Goal: Task Accomplishment & Management: Use online tool/utility

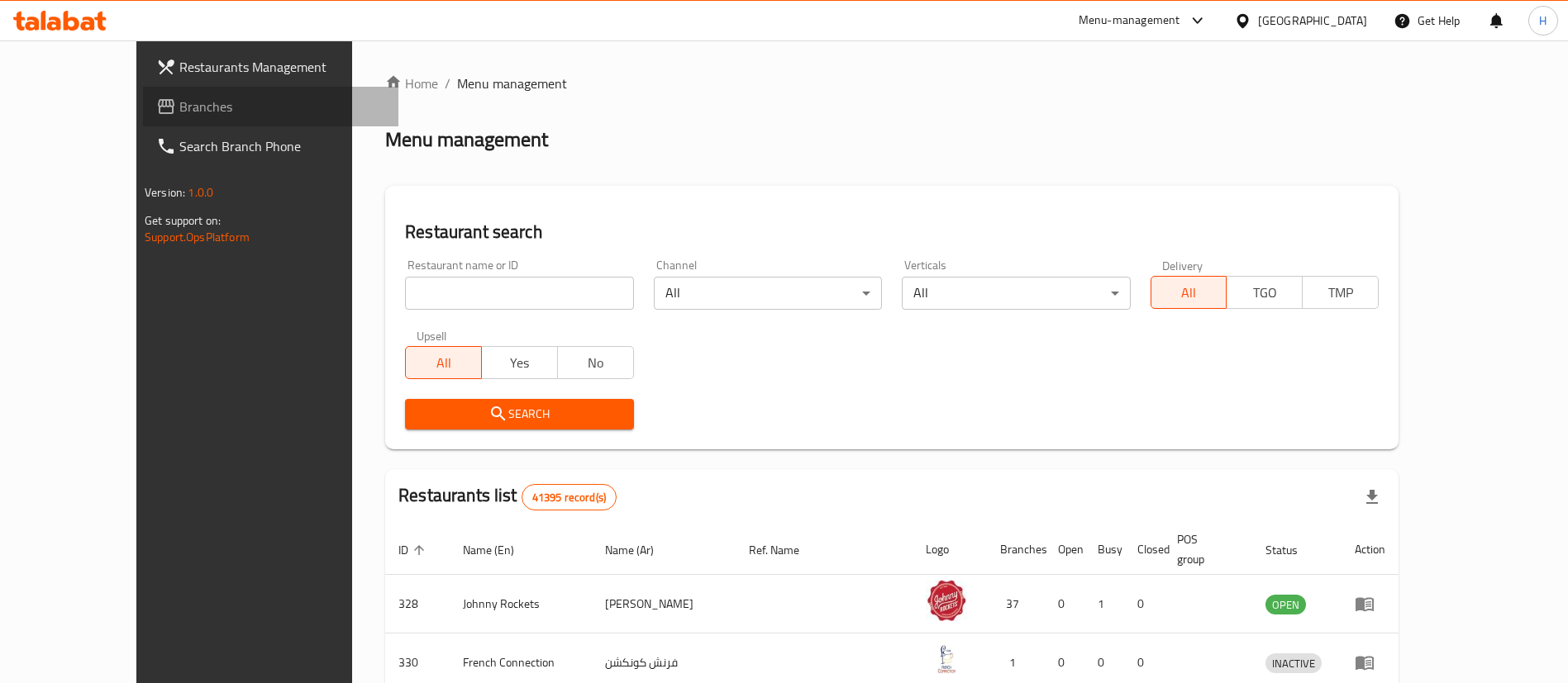
click at [179, 101] on span "Branches" at bounding box center [282, 106] width 206 height 20
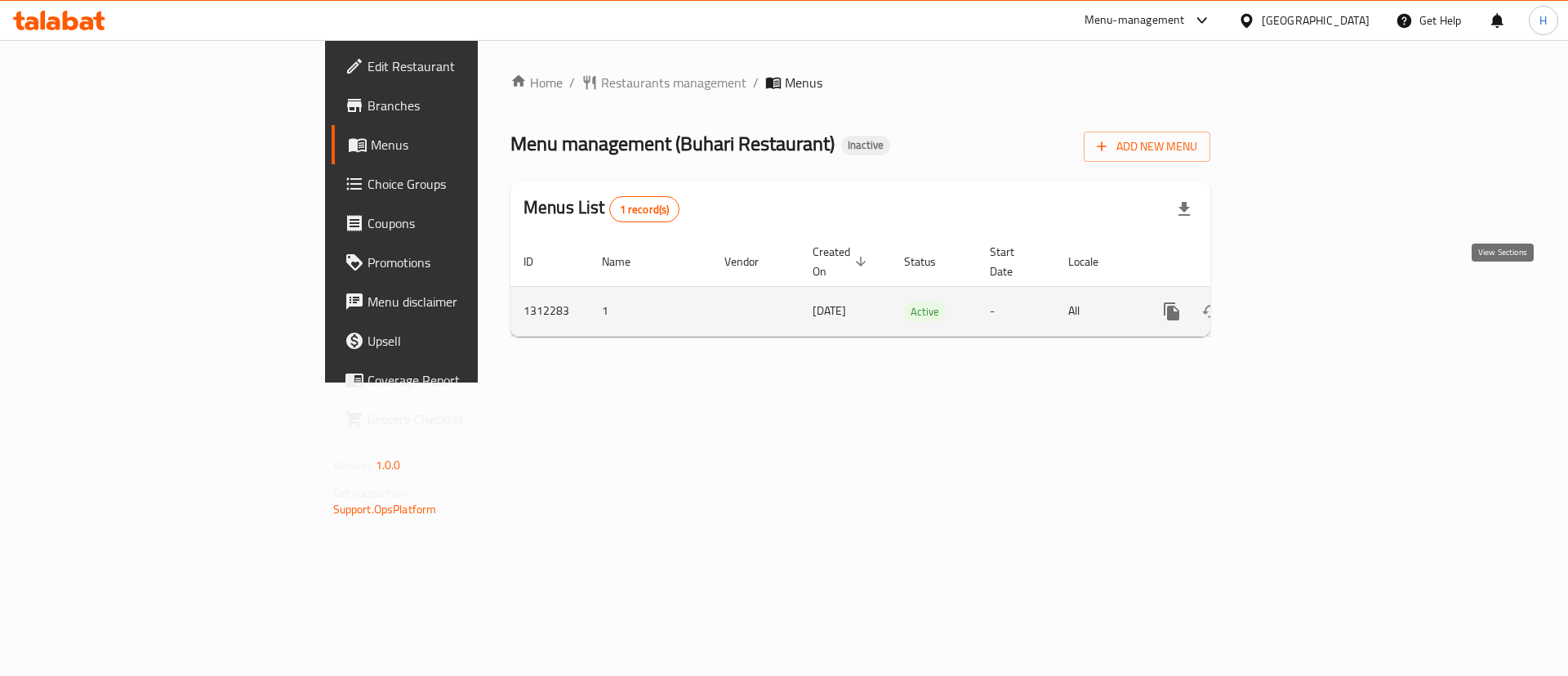
click at [1309, 292] on link "enhanced table" at bounding box center [1289, 311] width 39 height 39
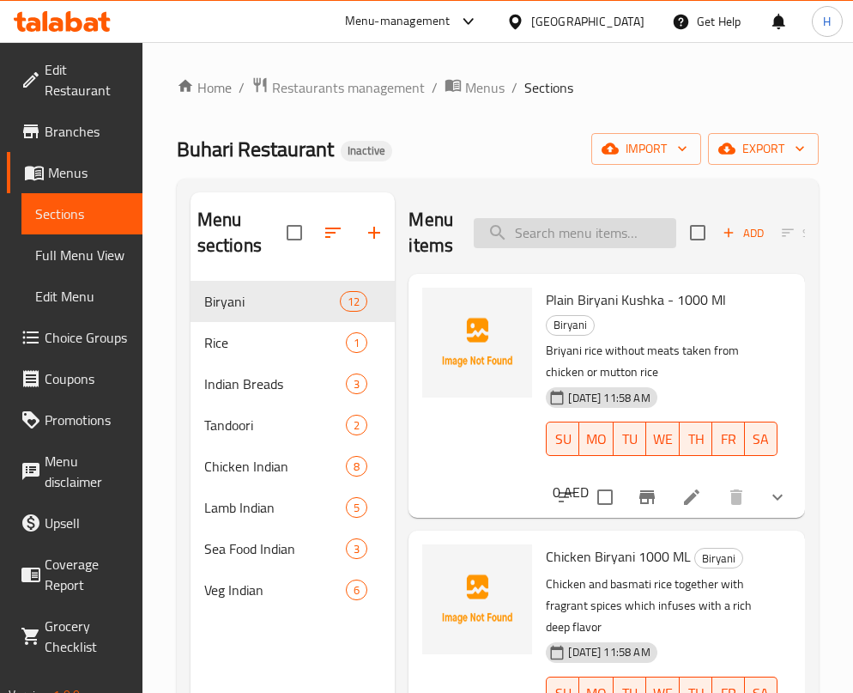
click at [575, 238] on input "search" at bounding box center [575, 233] width 203 height 30
click at [573, 238] on input "search" at bounding box center [575, 233] width 203 height 30
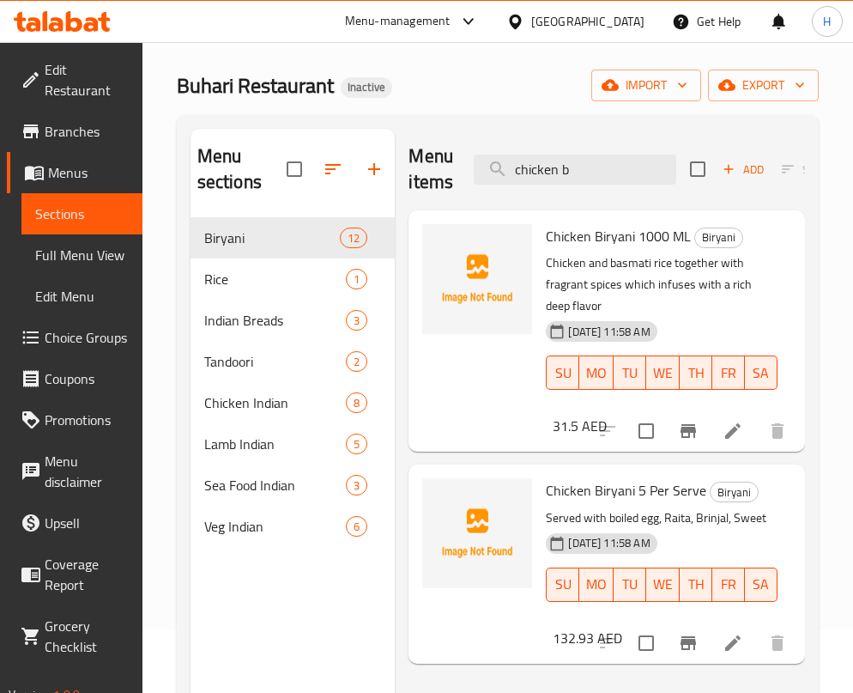
scroll to position [52, 0]
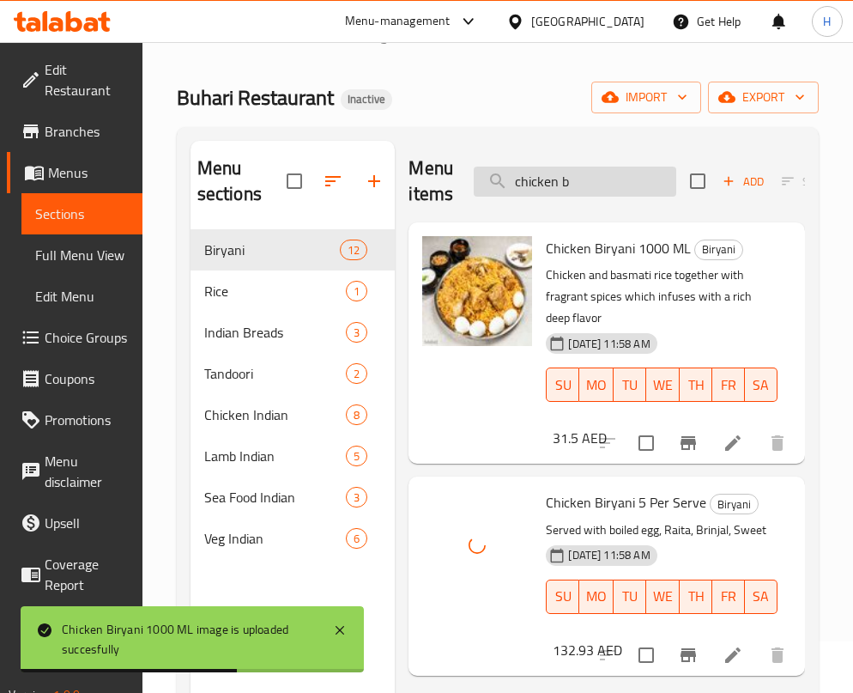
click at [579, 181] on input "chicken b" at bounding box center [575, 182] width 203 height 30
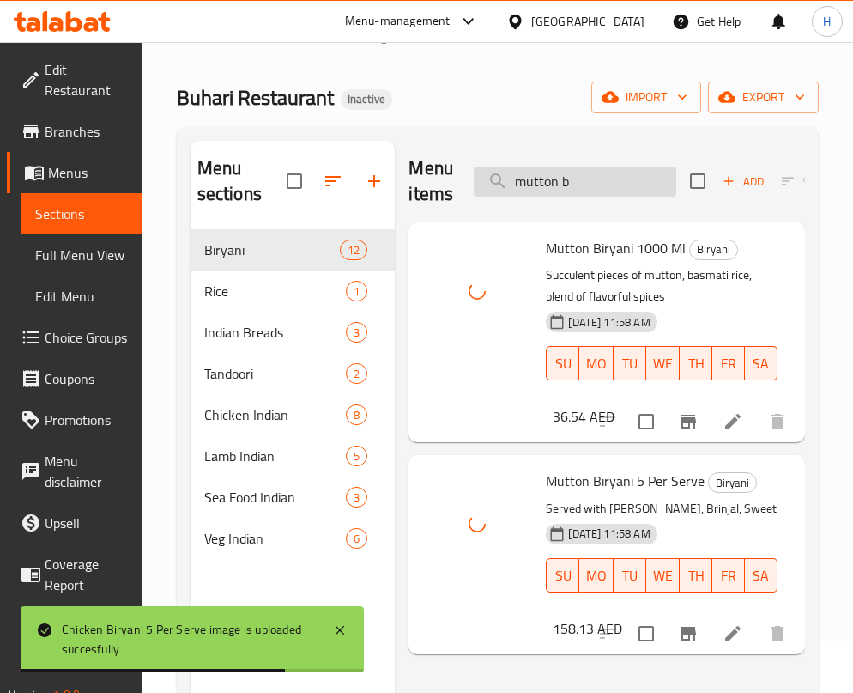
click at [557, 174] on input "mutton b" at bounding box center [575, 182] width 203 height 30
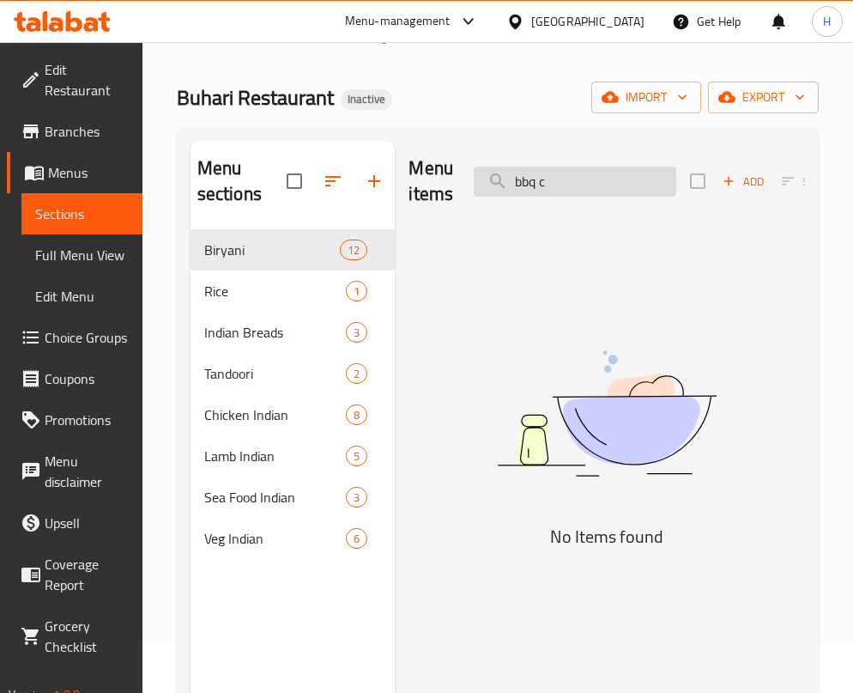
click at [559, 193] on input "bbq c" at bounding box center [575, 182] width 203 height 30
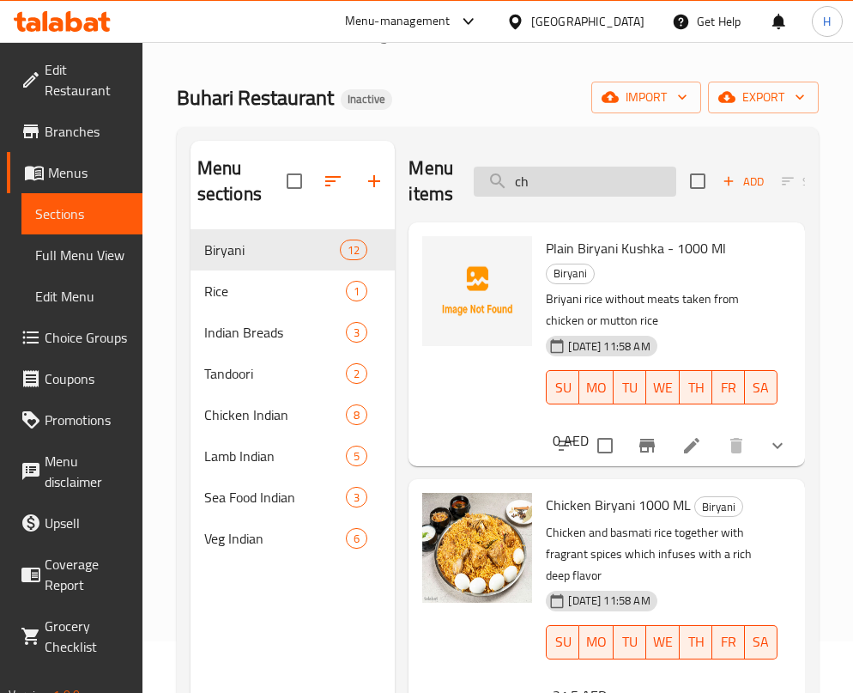
type input "c"
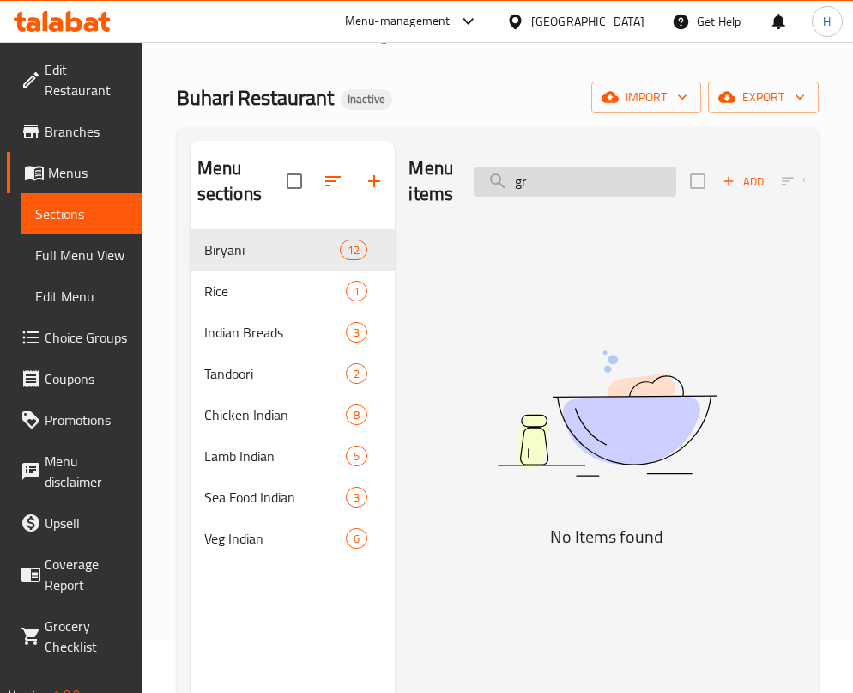
type input "g"
type input "ب"
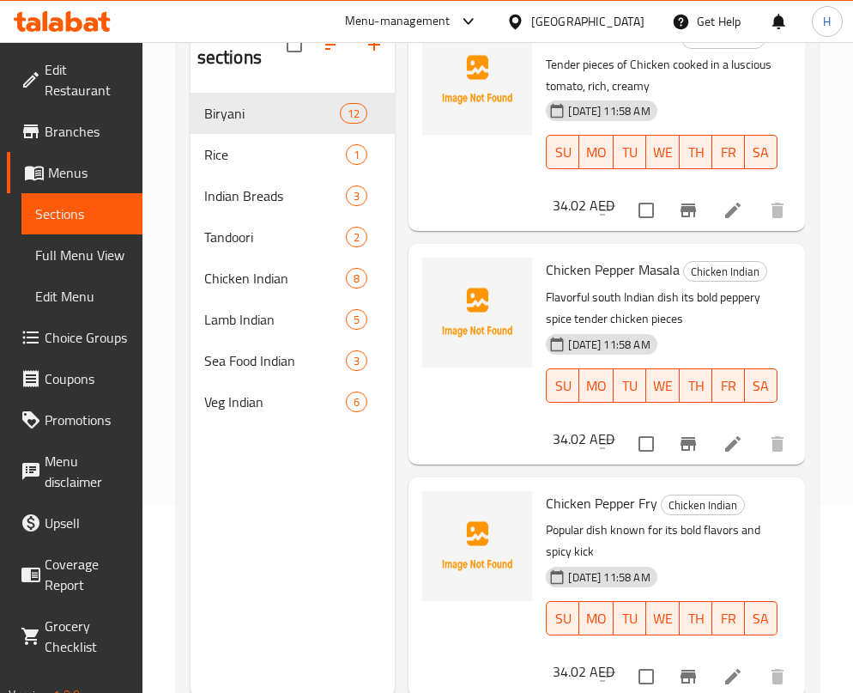
scroll to position [3373, 0]
click at [804, 125] on div "Menu sections Biryani 12 Rice 1 Indian Breads 3 Tandoori 2 Chicken Indian 8 Lam…" at bounding box center [498, 351] width 642 height 720
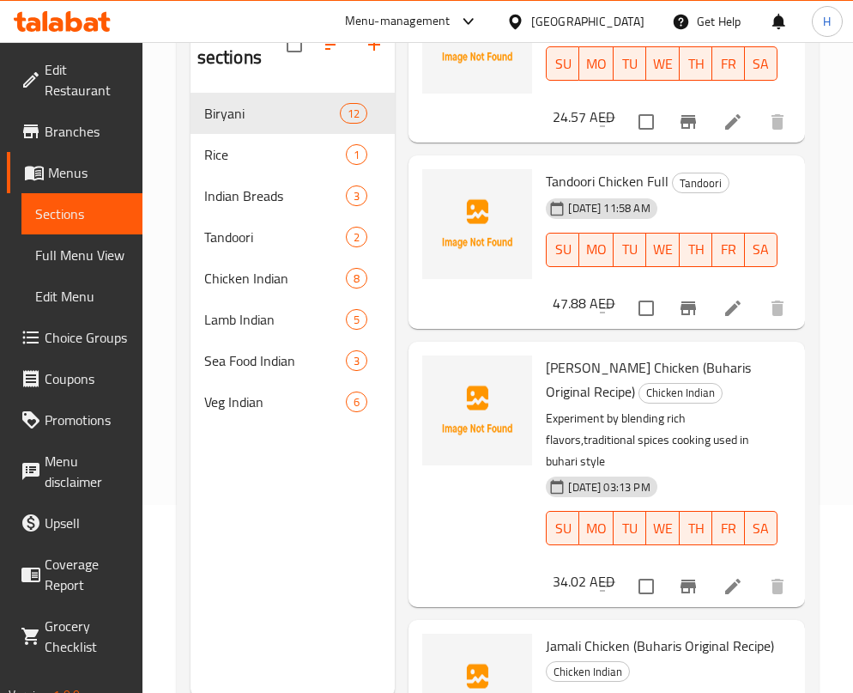
click at [807, 84] on div "Menu sections Biryani 12 Rice 1 Indian Breads 3 Tandoori 2 Chicken Indian 8 Lam…" at bounding box center [498, 351] width 642 height 720
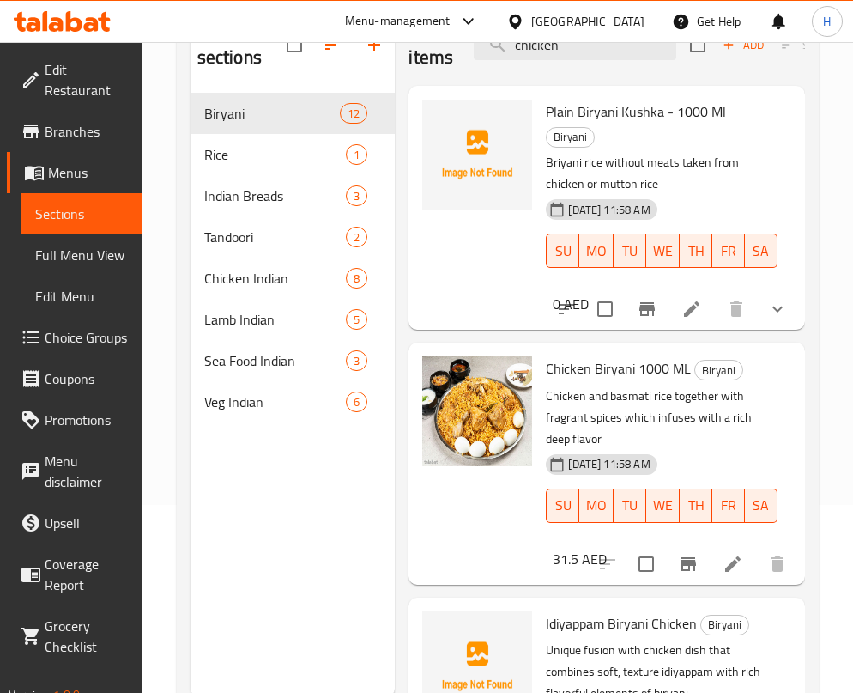
scroll to position [52, 0]
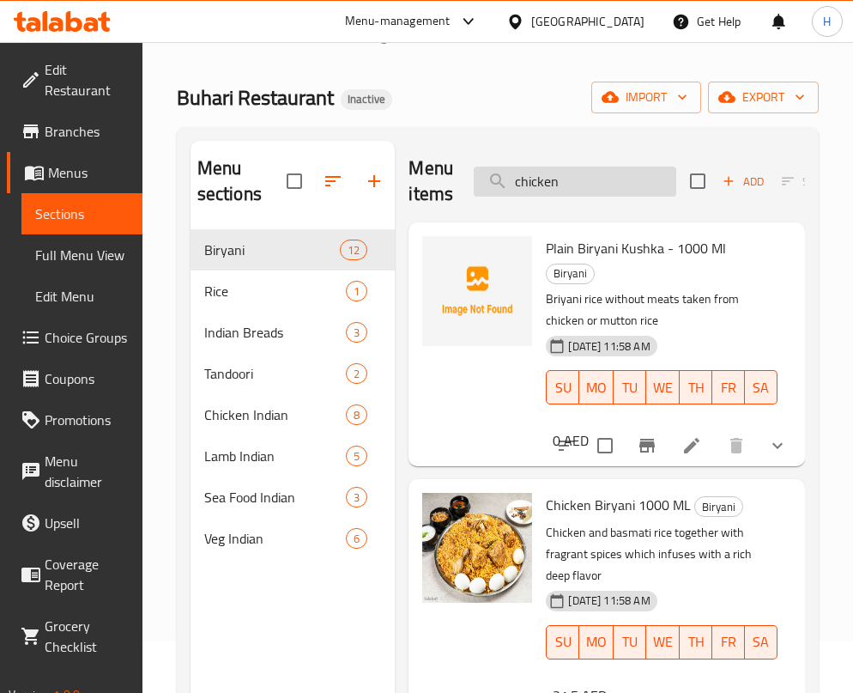
click at [591, 171] on input "chicken" at bounding box center [575, 182] width 203 height 30
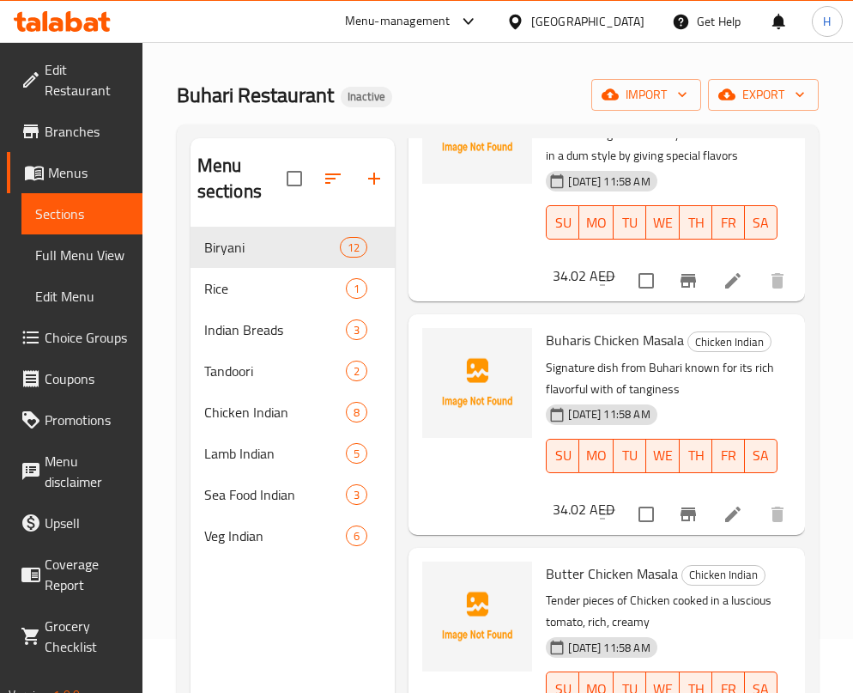
scroll to position [0, 0]
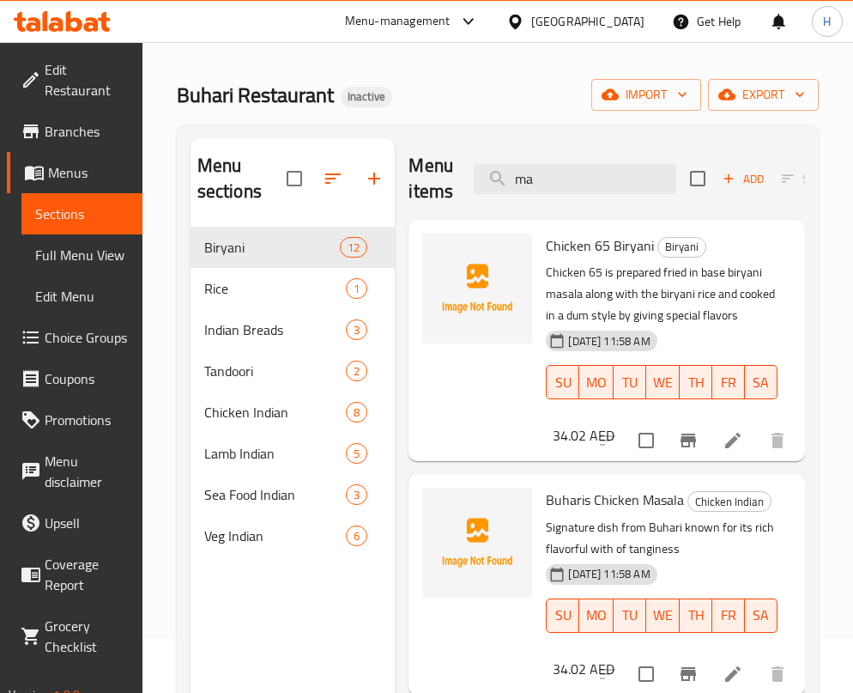
type input "m"
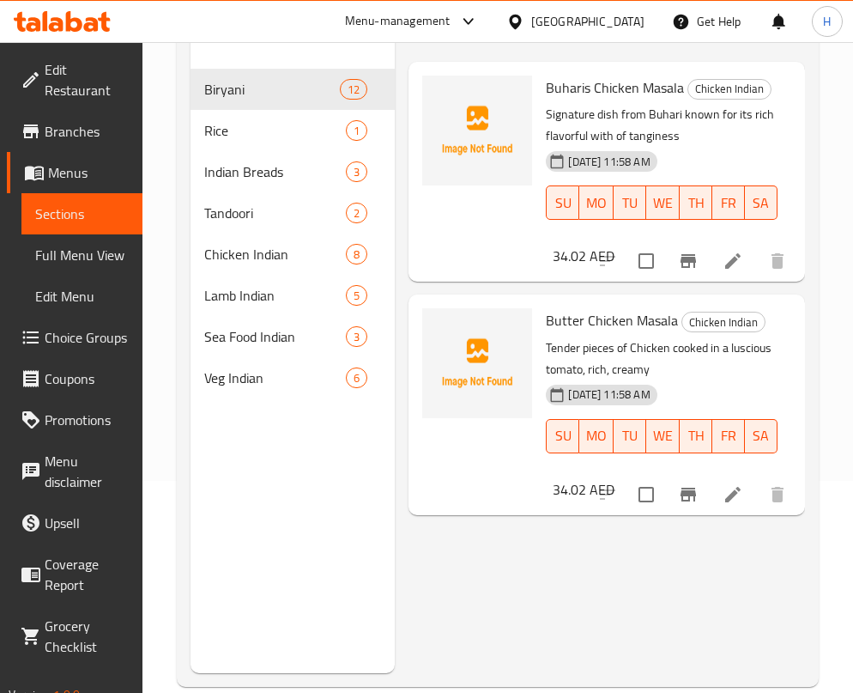
scroll to position [215, 0]
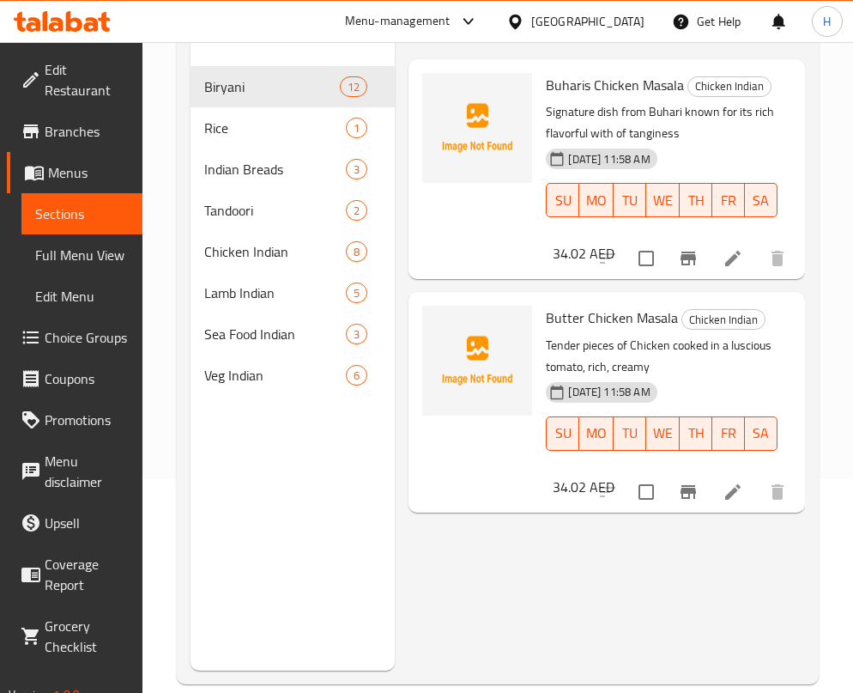
click at [616, 324] on span "Butter Chicken Masala" at bounding box center [612, 318] width 132 height 26
click at [480, 534] on div "Menu items chicken mas Add Sort Manage items Buharis Chicken Masala Chicken Ind…" at bounding box center [600, 324] width 410 height 693
click at [470, 130] on img at bounding box center [477, 128] width 110 height 110
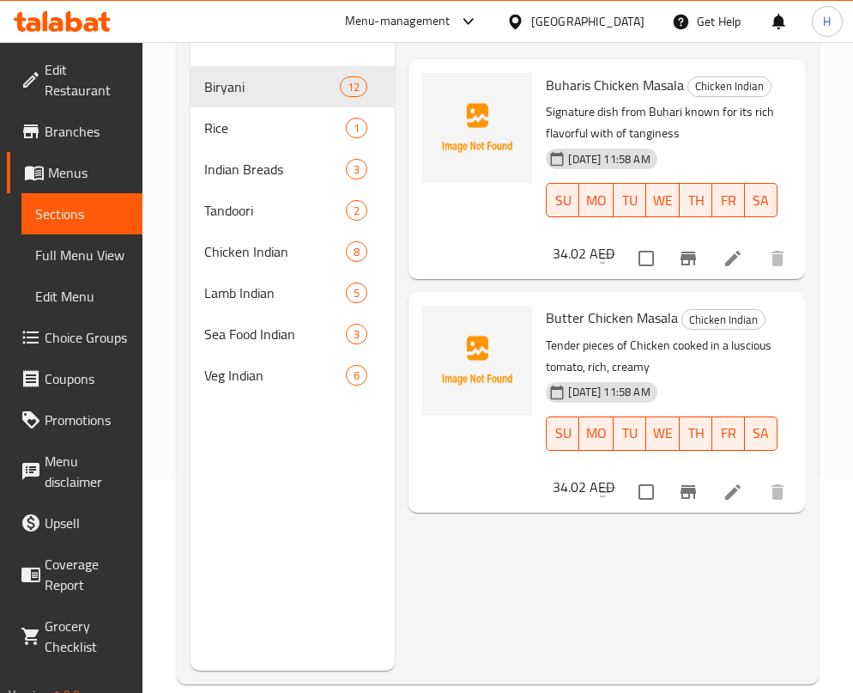
click at [583, 77] on span "Buharis Chicken Masala" at bounding box center [615, 85] width 138 height 26
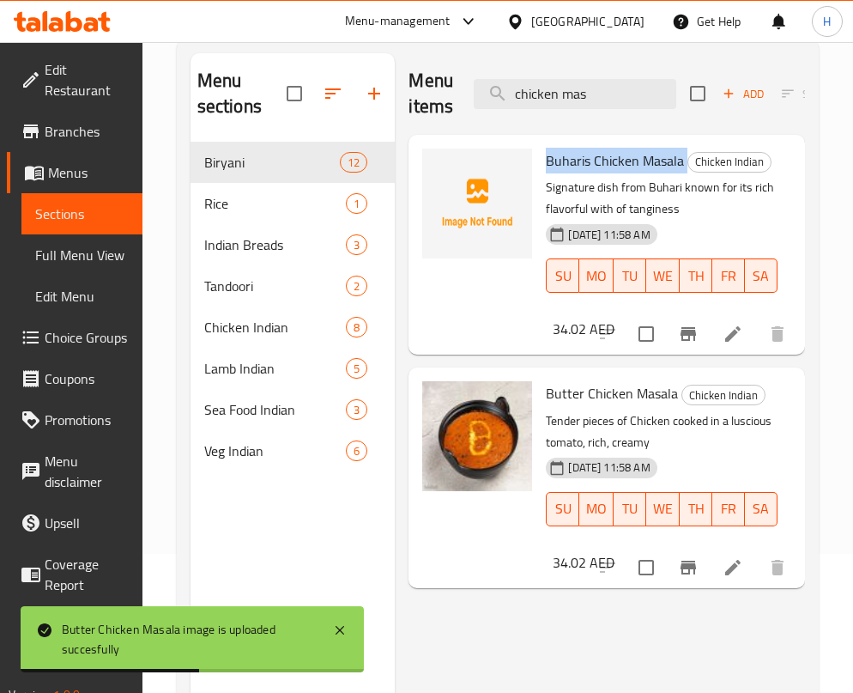
scroll to position [138, 0]
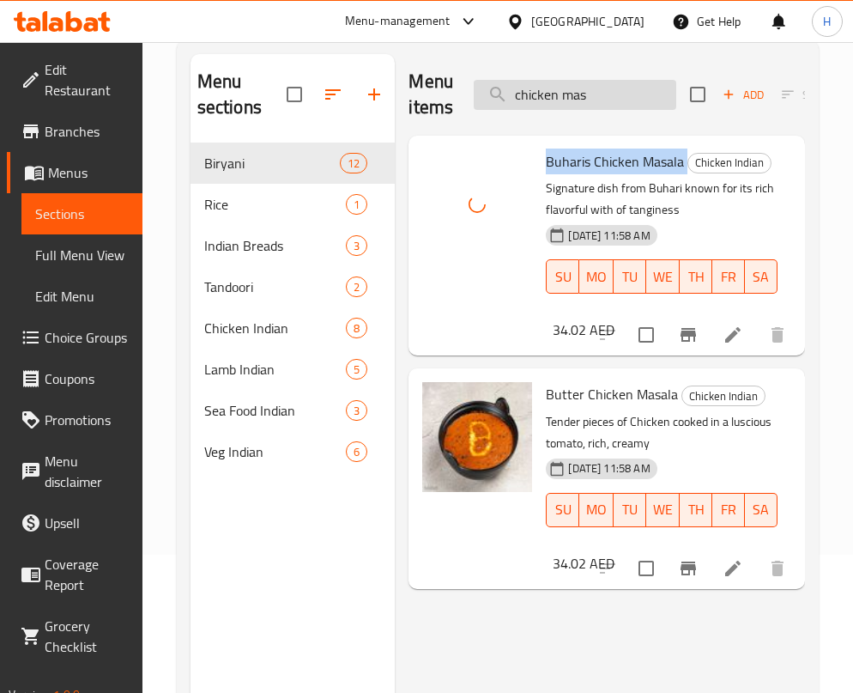
click at [570, 103] on input "chicken mas" at bounding box center [575, 95] width 203 height 30
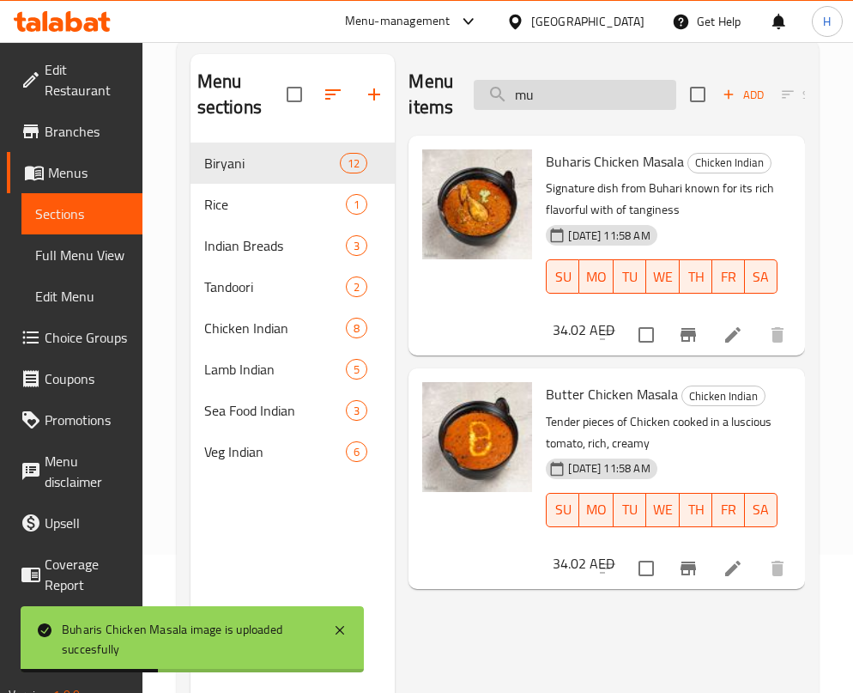
type input "m"
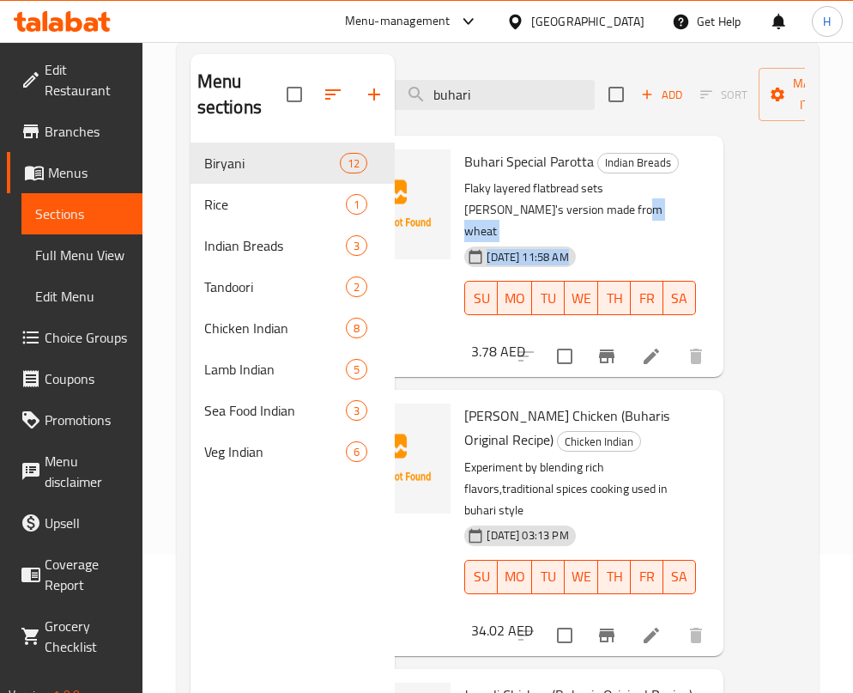
scroll to position [0, 168]
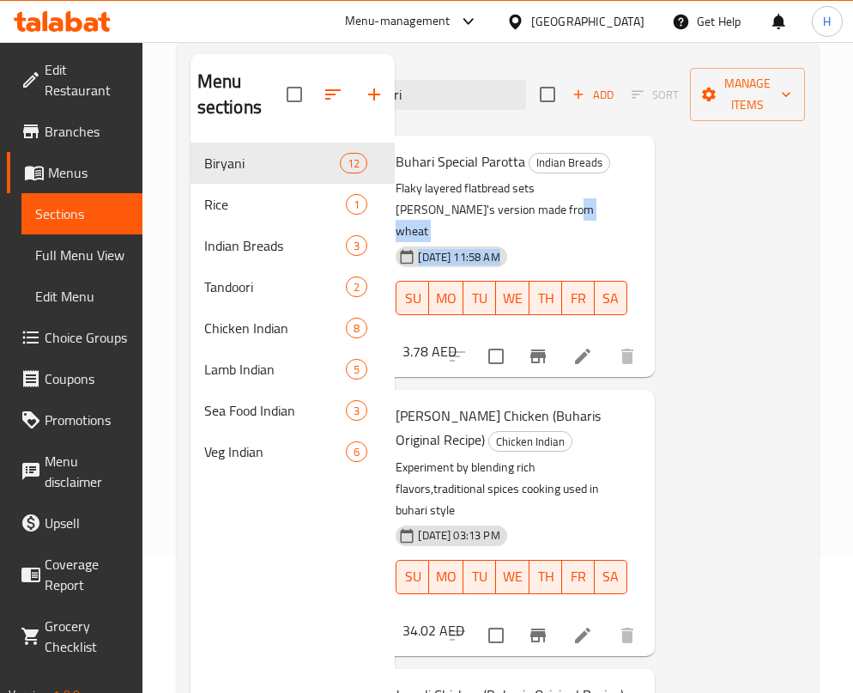
drag, startPoint x: 784, startPoint y: 221, endPoint x: 784, endPoint y: 242, distance: 21.5
click at [784, 242] on div "Menu items buhari Add Sort Manage items Buhari Special Parotta Indian Breads Fl…" at bounding box center [600, 400] width 410 height 693
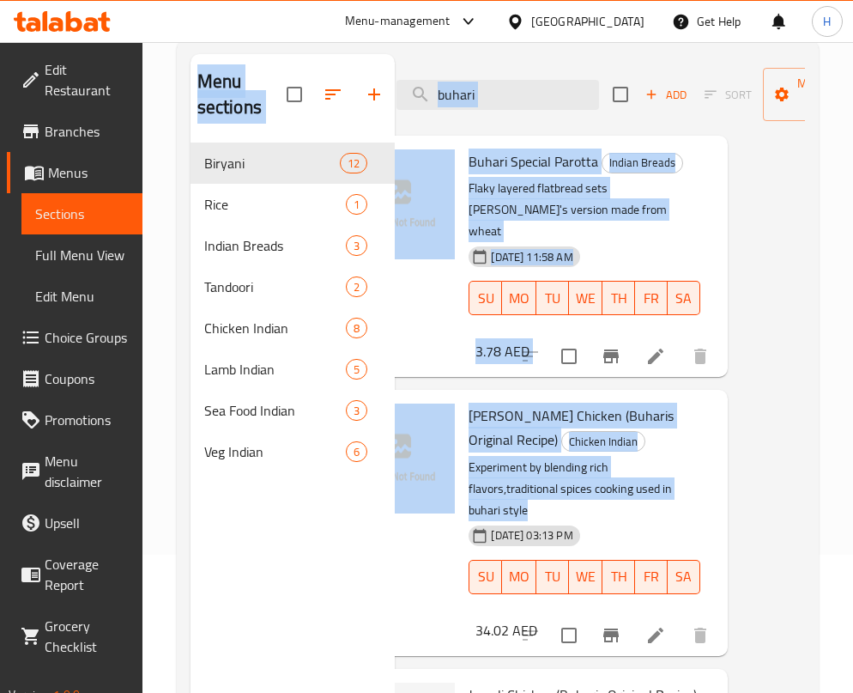
scroll to position [0, 0]
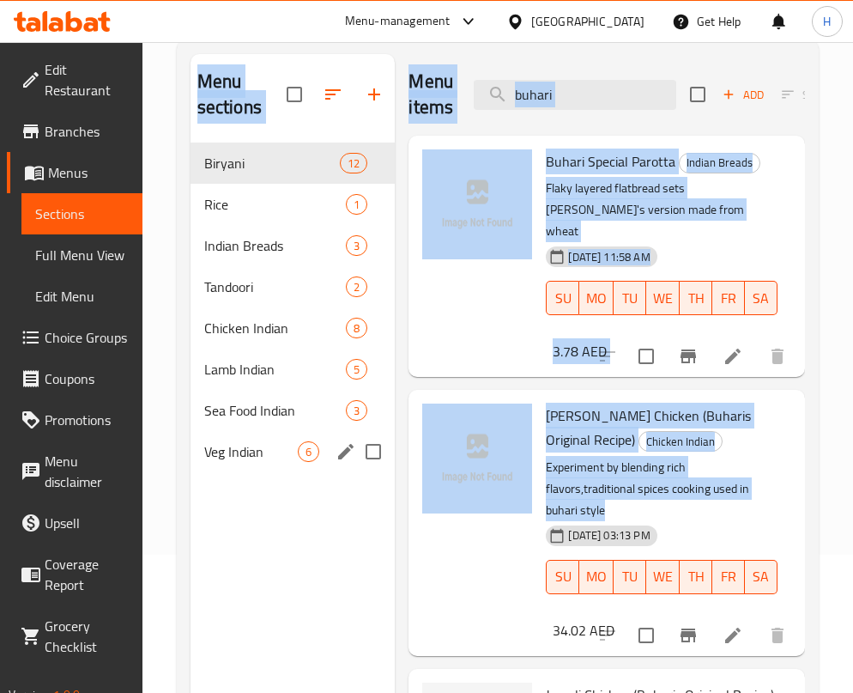
drag, startPoint x: 645, startPoint y: 480, endPoint x: 392, endPoint y: 446, distance: 254.8
click at [390, 446] on div "Menu sections Biryani 12 Rice 1 Indian Breads 3 Tandoori 2 Chicken Indian 8 Lam…" at bounding box center [498, 400] width 615 height 693
click at [778, 216] on div "Buhari Special Parotta Indian Breads Flaky layered flatbread sets Buhari's vers…" at bounding box center [607, 256] width 397 height 241
click at [666, 201] on p "Flaky layered flatbread sets Buhari's version made from wheat" at bounding box center [662, 210] width 232 height 64
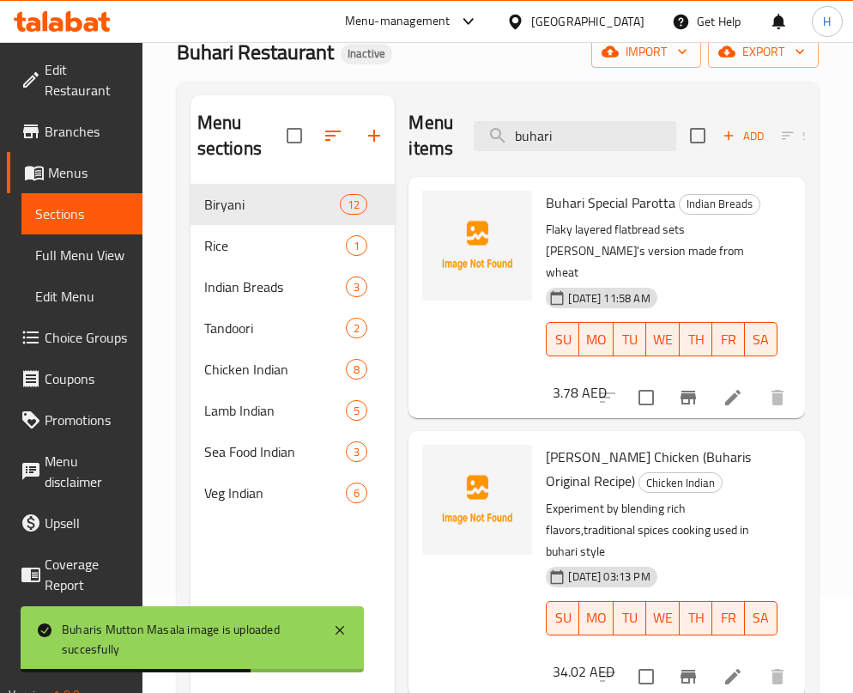
scroll to position [76, 0]
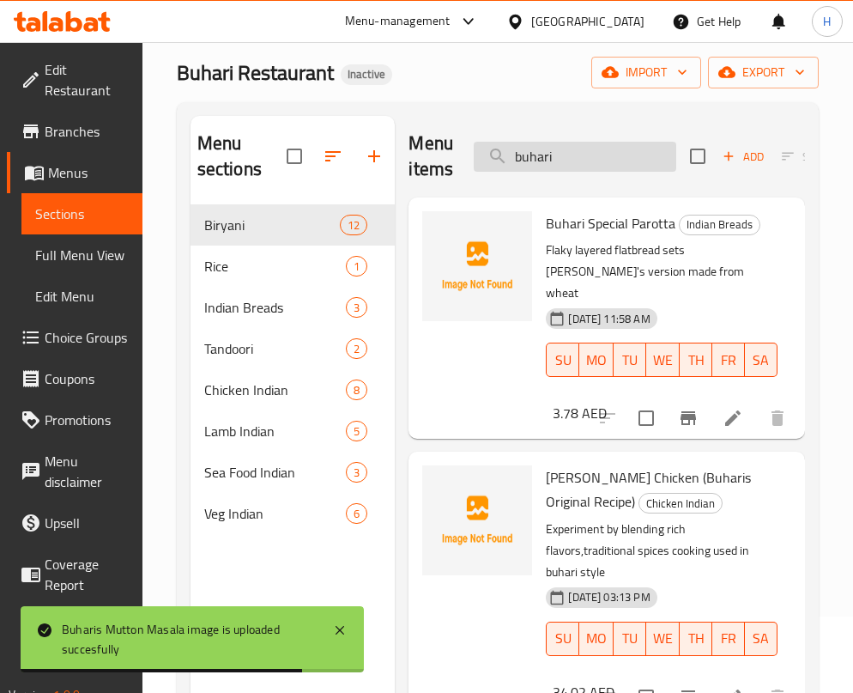
click at [638, 158] on input "buhari" at bounding box center [575, 157] width 203 height 30
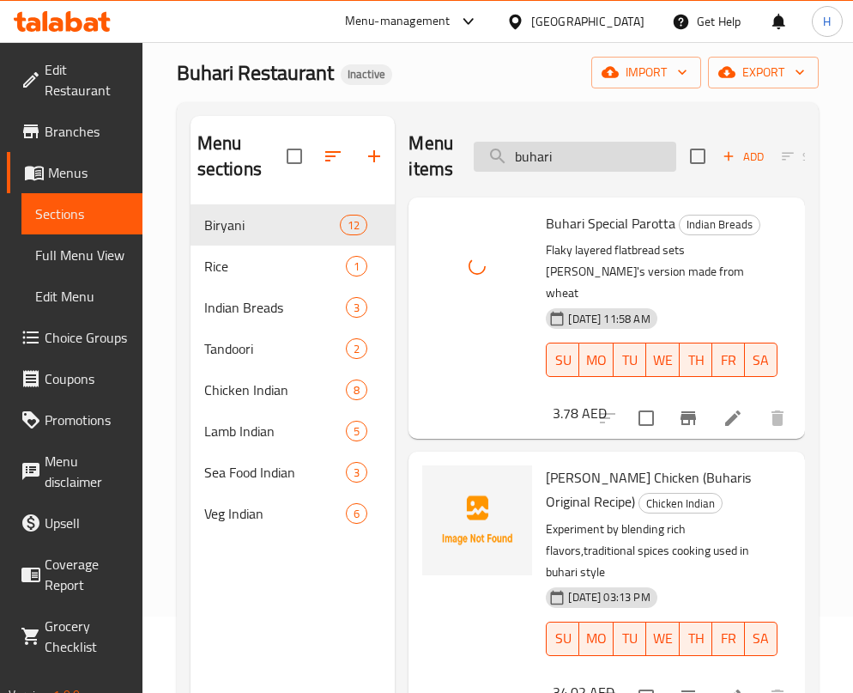
click at [576, 148] on input "buhari" at bounding box center [575, 157] width 203 height 30
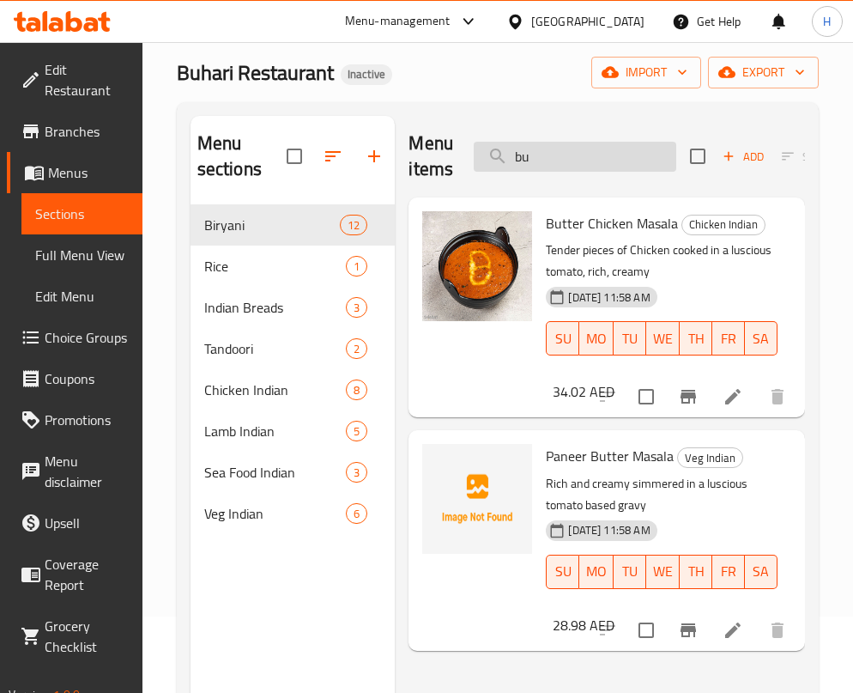
type input "b"
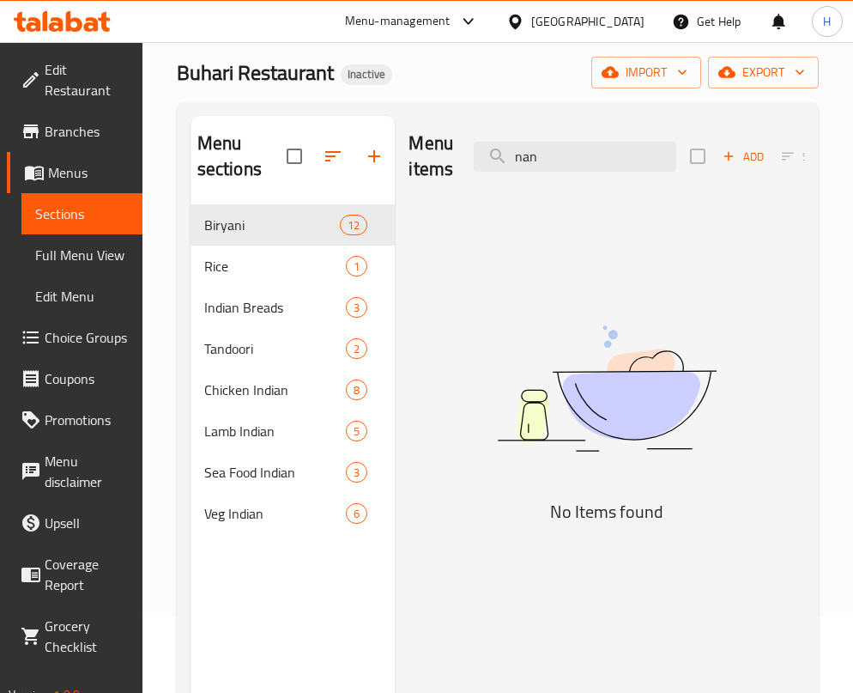
click at [514, 139] on div "Menu items nan Add Sort Manage items" at bounding box center [607, 157] width 397 height 82
click at [523, 147] on input "nan" at bounding box center [575, 157] width 203 height 30
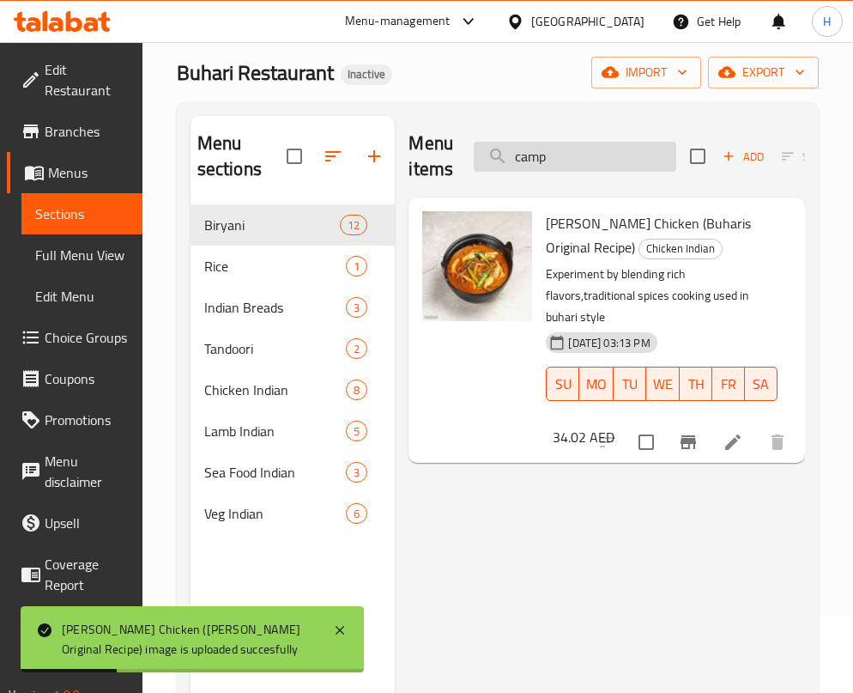
click at [562, 153] on input "camp" at bounding box center [575, 157] width 203 height 30
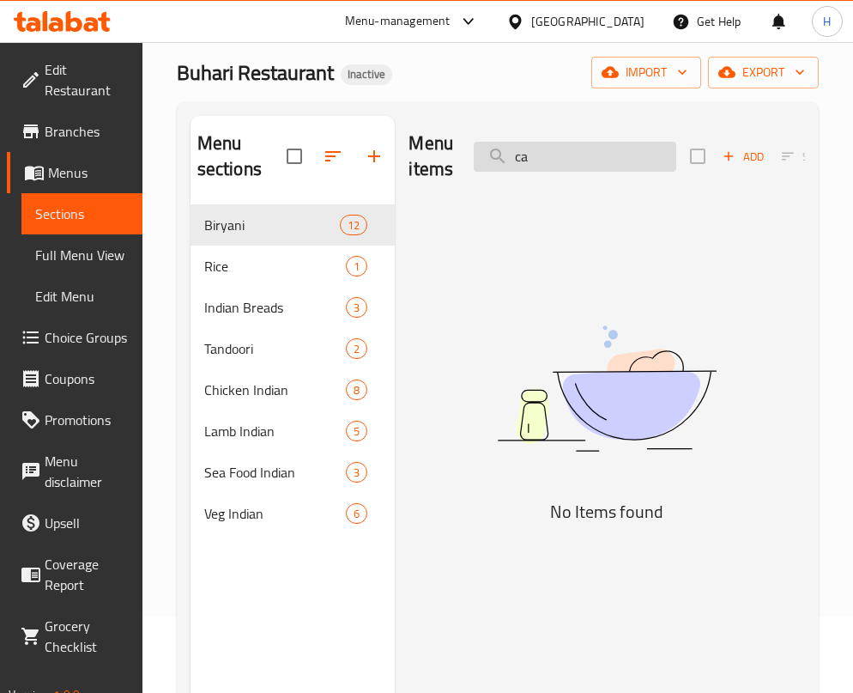
type input "c"
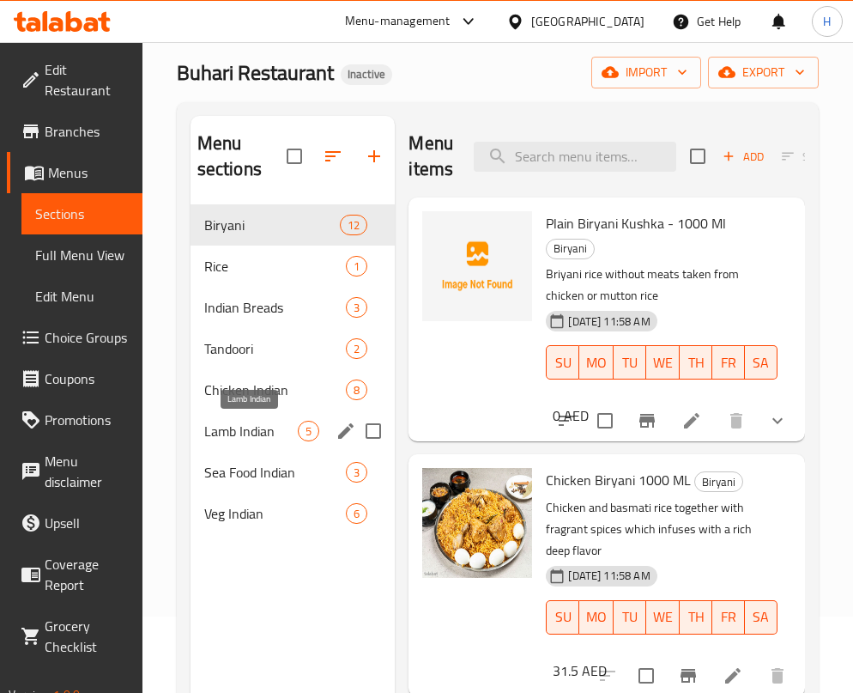
click at [244, 439] on span "Lamb Indian" at bounding box center [251, 431] width 94 height 21
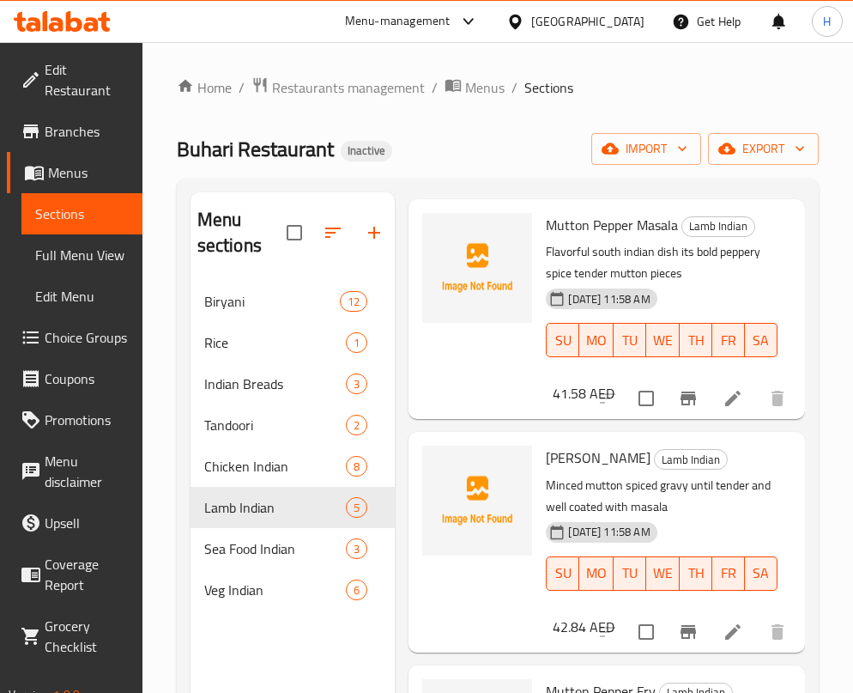
click at [784, 225] on div "Mutton Pepper Masala Lamb Indian Flavorful south indian dish its bold peppery s…" at bounding box center [607, 309] width 397 height 220
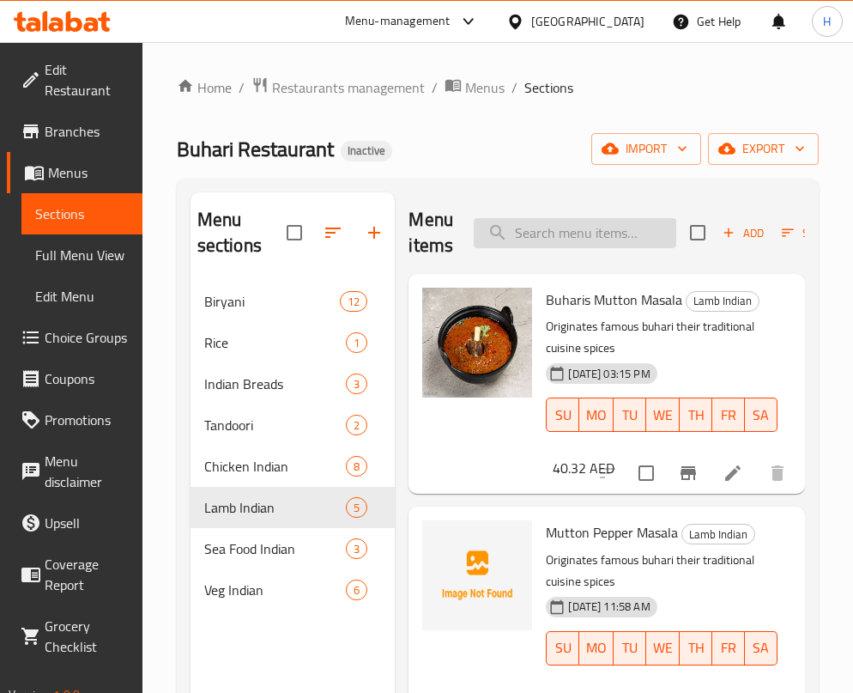
click at [588, 224] on input "search" at bounding box center [575, 233] width 203 height 30
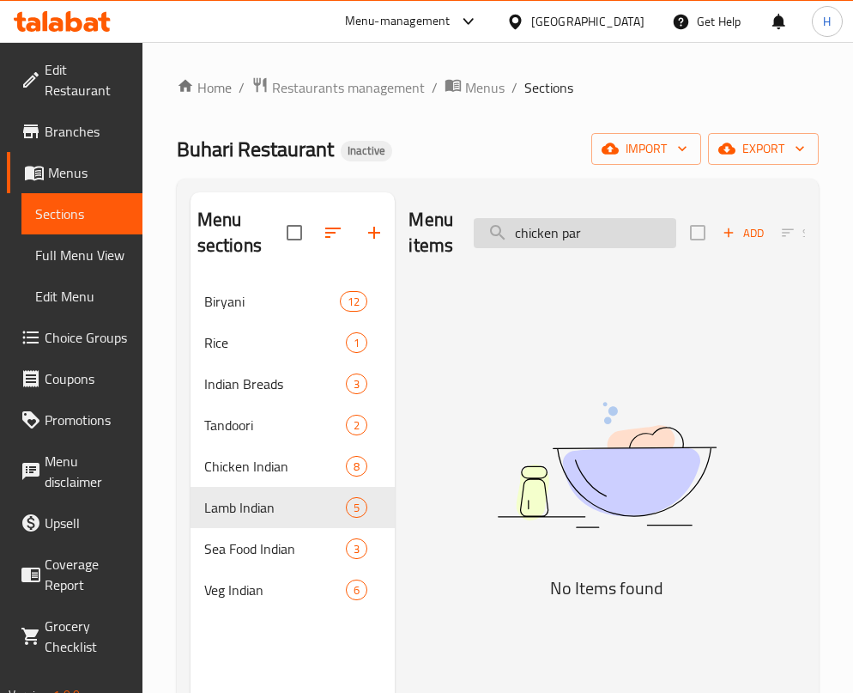
click at [591, 226] on input "chicken par" at bounding box center [575, 233] width 203 height 30
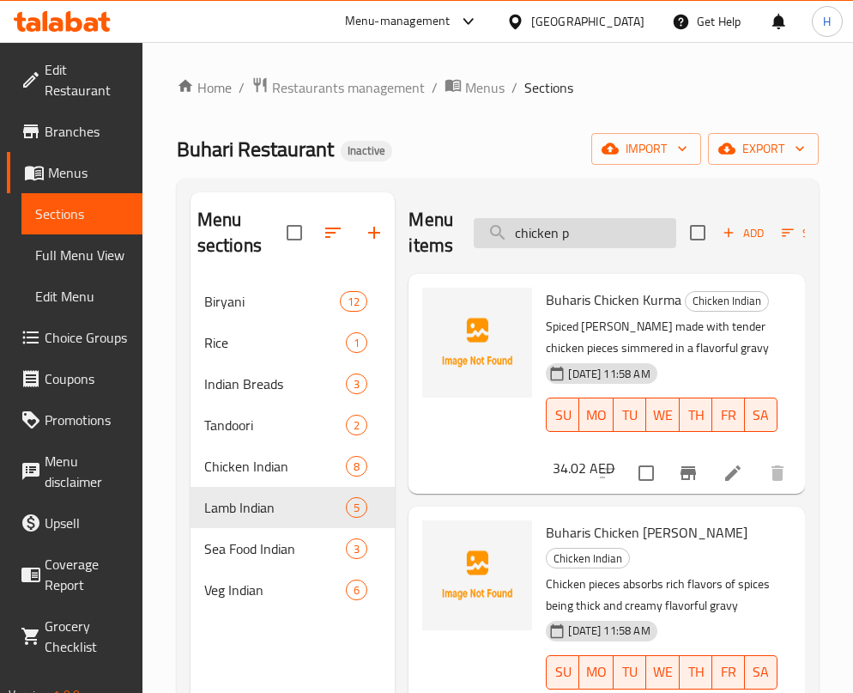
click at [582, 232] on input "chicken p" at bounding box center [575, 233] width 203 height 30
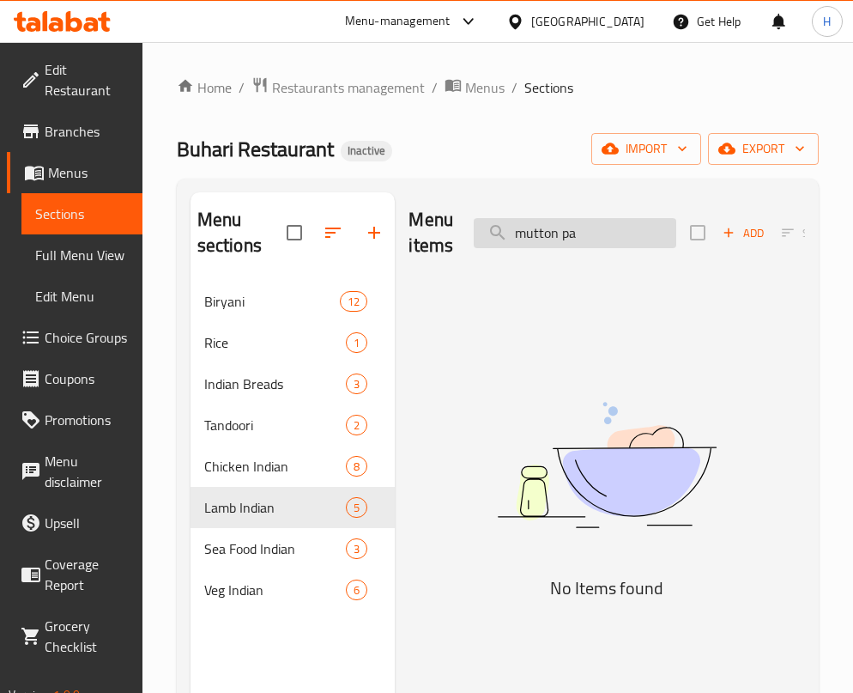
click at [592, 246] on input "mutton pa" at bounding box center [575, 233] width 203 height 30
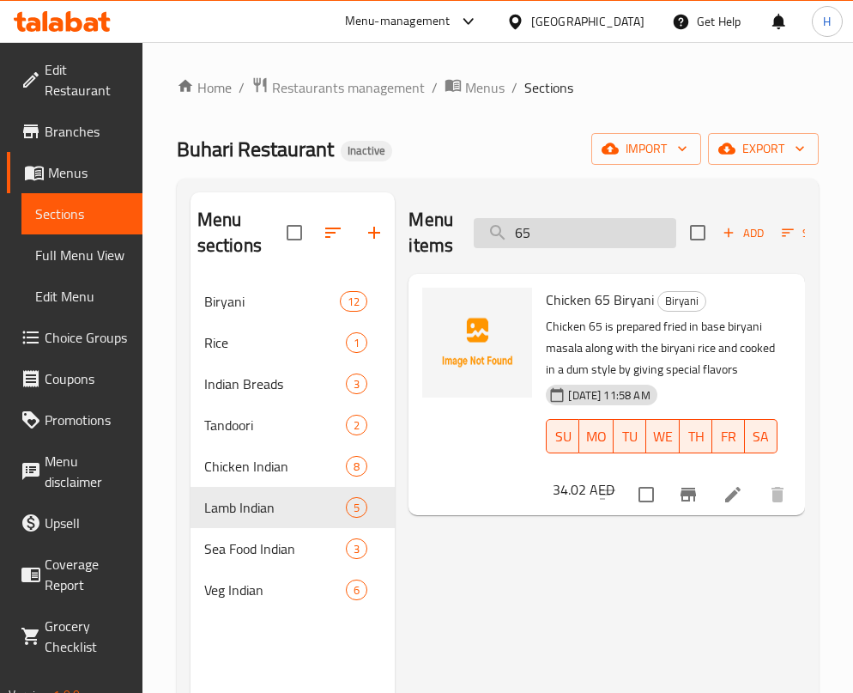
click at [574, 232] on input "65" at bounding box center [575, 233] width 203 height 30
click at [604, 229] on input "chicken 65" at bounding box center [575, 233] width 203 height 30
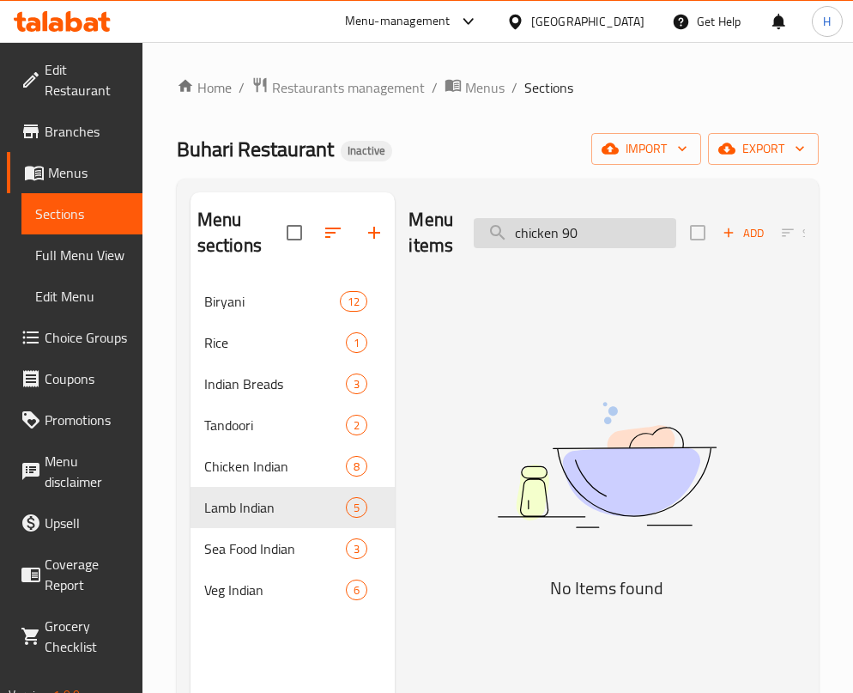
click at [577, 236] on input "chicken 90" at bounding box center [575, 233] width 203 height 30
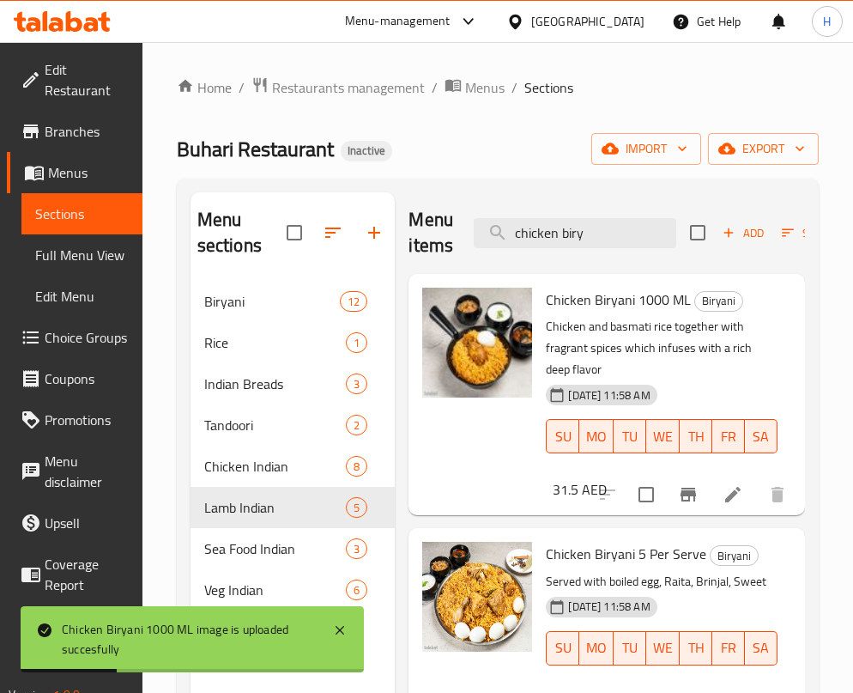
click at [565, 250] on div "Menu items chicken biry Add Sort Manage items" at bounding box center [607, 233] width 397 height 82
click at [557, 240] on input "chicken biry" at bounding box center [575, 233] width 203 height 30
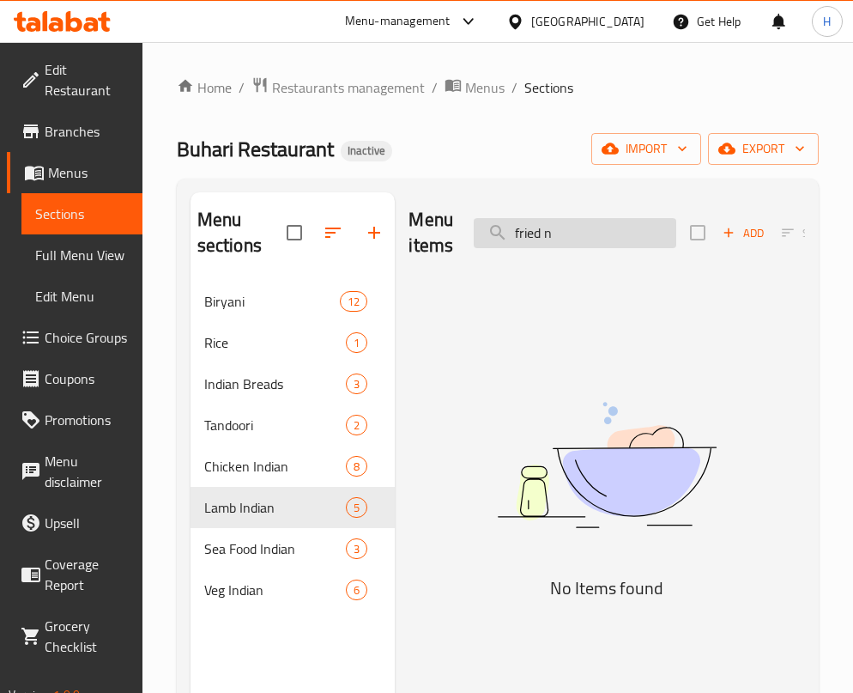
click at [584, 233] on input "fried n" at bounding box center [575, 233] width 203 height 30
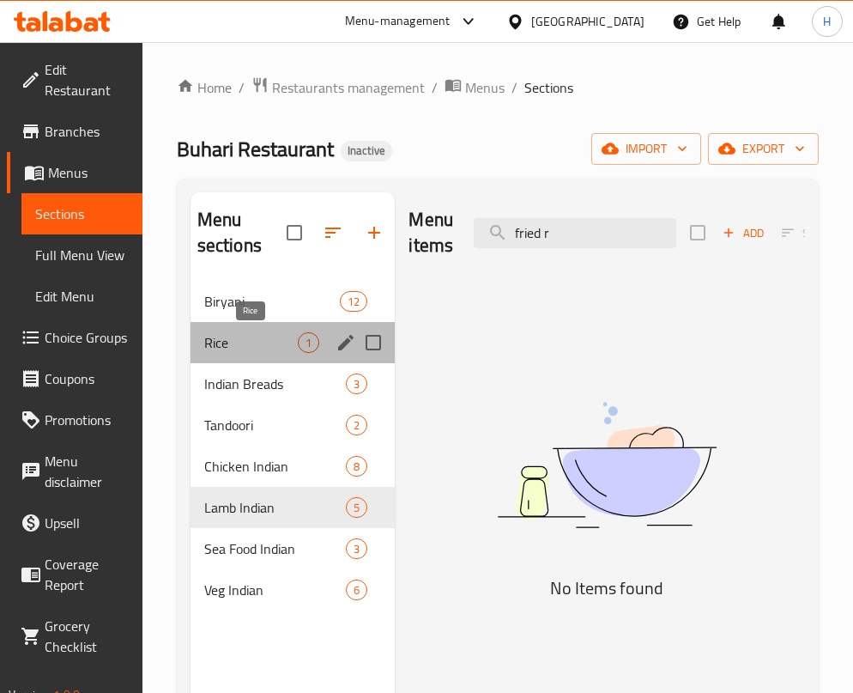
click at [254, 339] on span "Rice" at bounding box center [251, 342] width 94 height 21
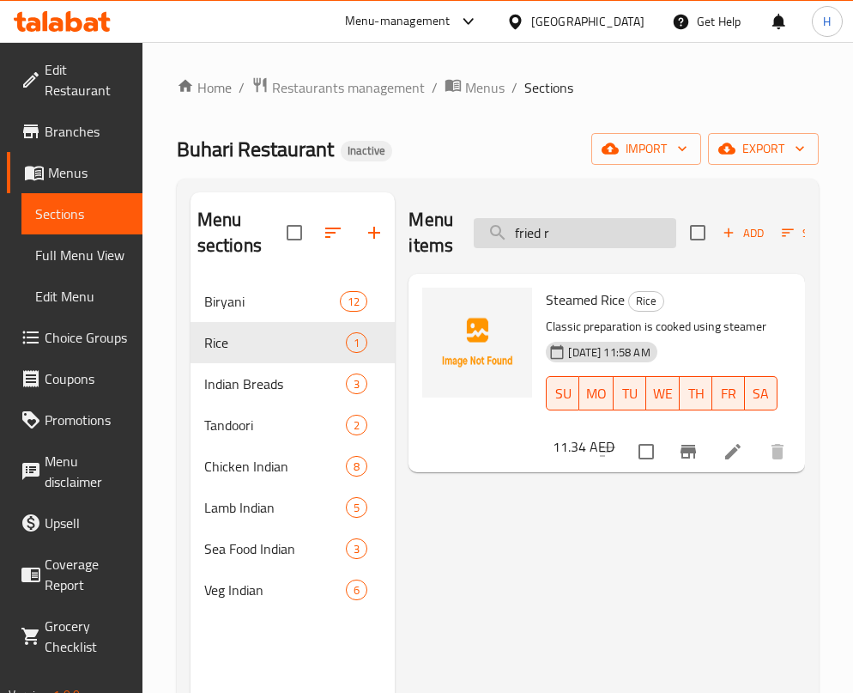
click at [568, 228] on input "fried r" at bounding box center [575, 233] width 203 height 30
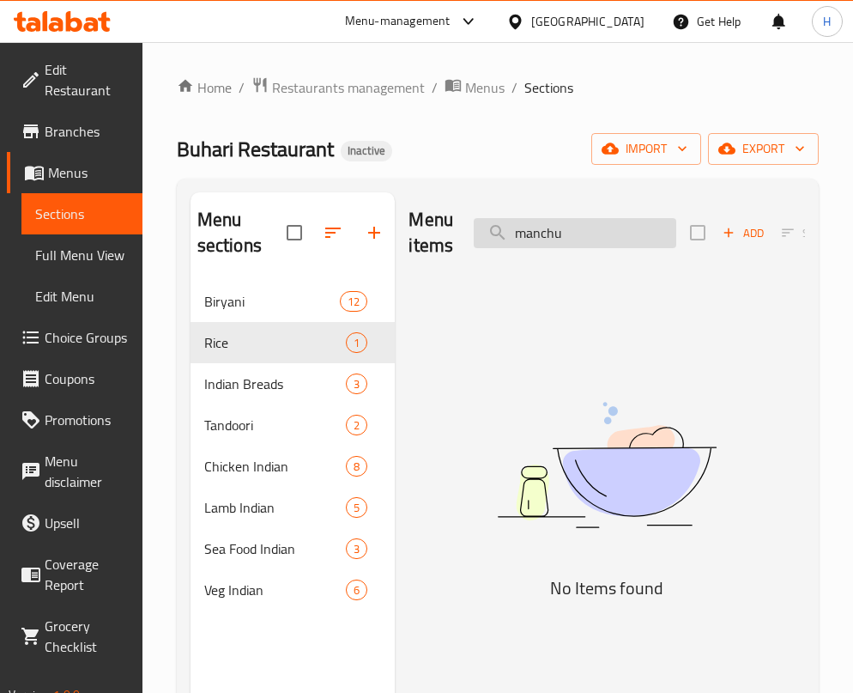
click at [568, 228] on input "manchu" at bounding box center [575, 233] width 203 height 30
click at [505, 226] on input "chicken manchuri" at bounding box center [575, 233] width 203 height 30
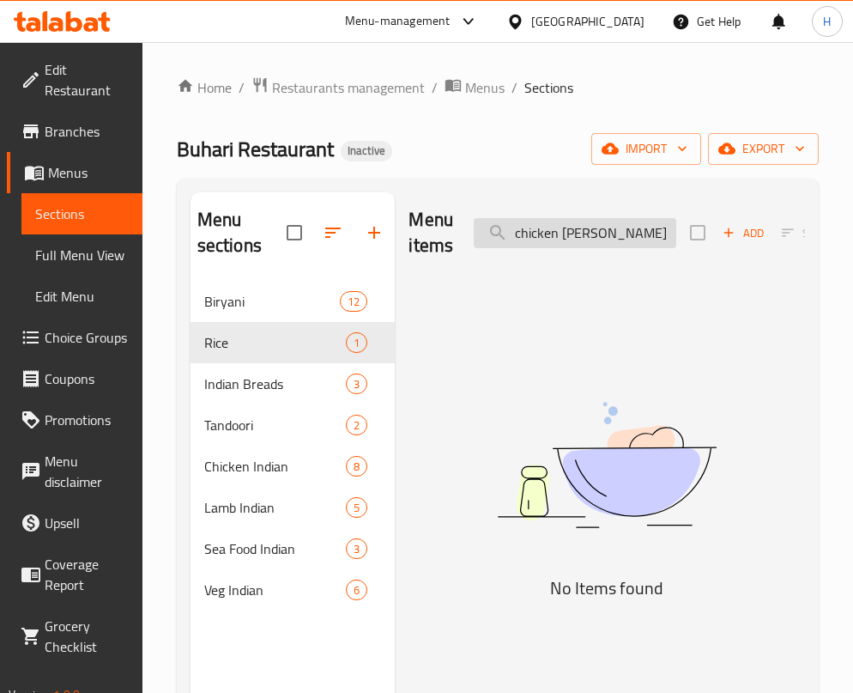
click at [505, 226] on input "chicken manchuri" at bounding box center [575, 233] width 203 height 30
click at [535, 230] on input "chill" at bounding box center [575, 233] width 203 height 30
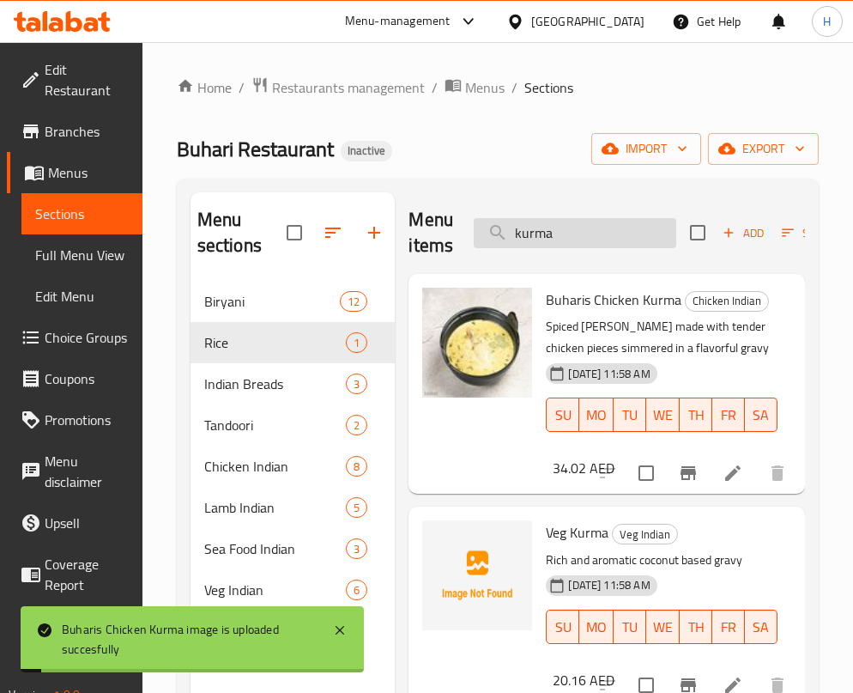
click at [610, 228] on input "kurma" at bounding box center [575, 233] width 203 height 30
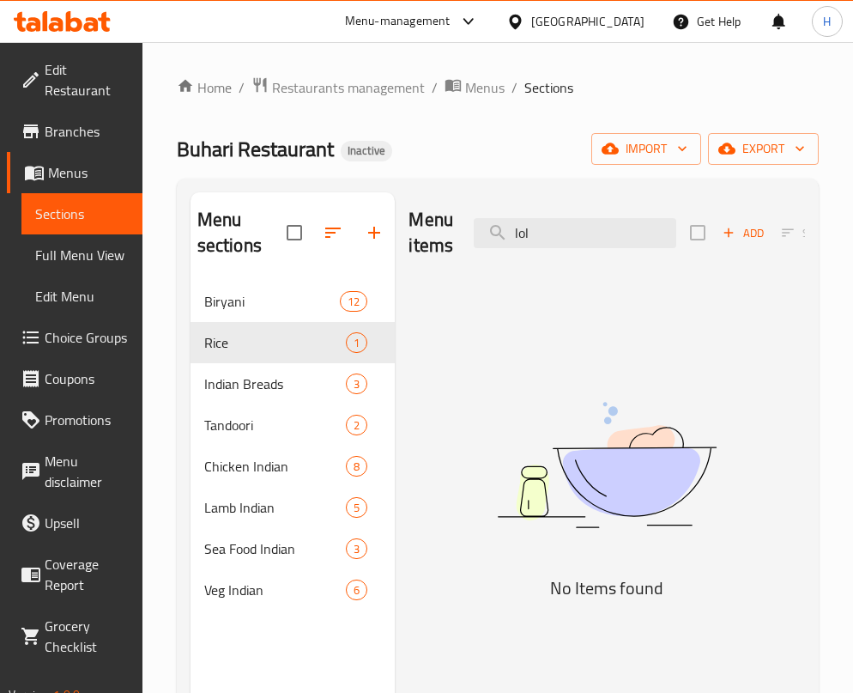
click at [664, 361] on img at bounding box center [607, 465] width 397 height 210
click at [547, 228] on input "lol" at bounding box center [575, 233] width 203 height 30
click at [692, 279] on div "Menu items curd Add Sort Manage items No Items found" at bounding box center [600, 538] width 410 height 693
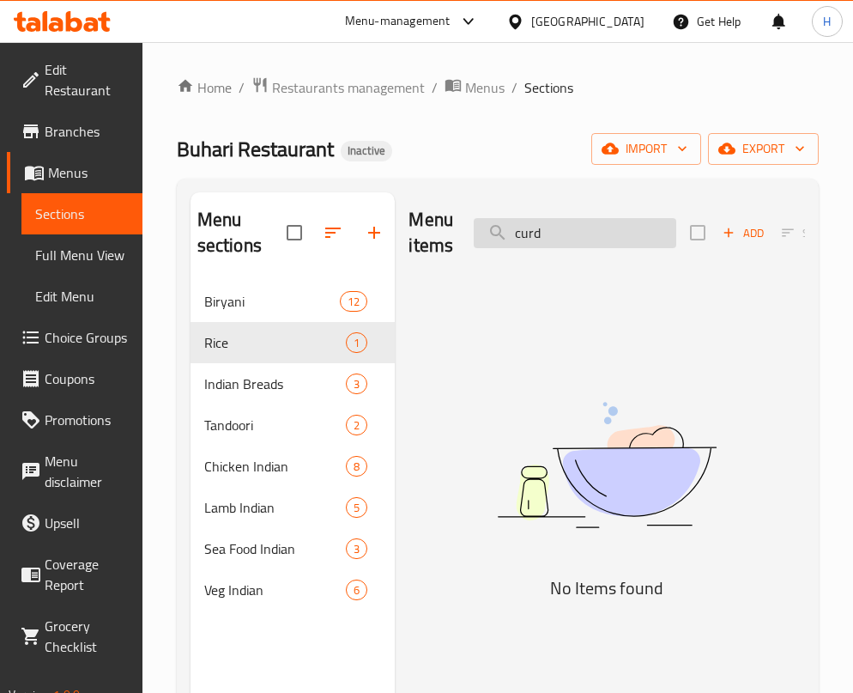
click at [605, 241] on input "curd" at bounding box center [575, 233] width 203 height 30
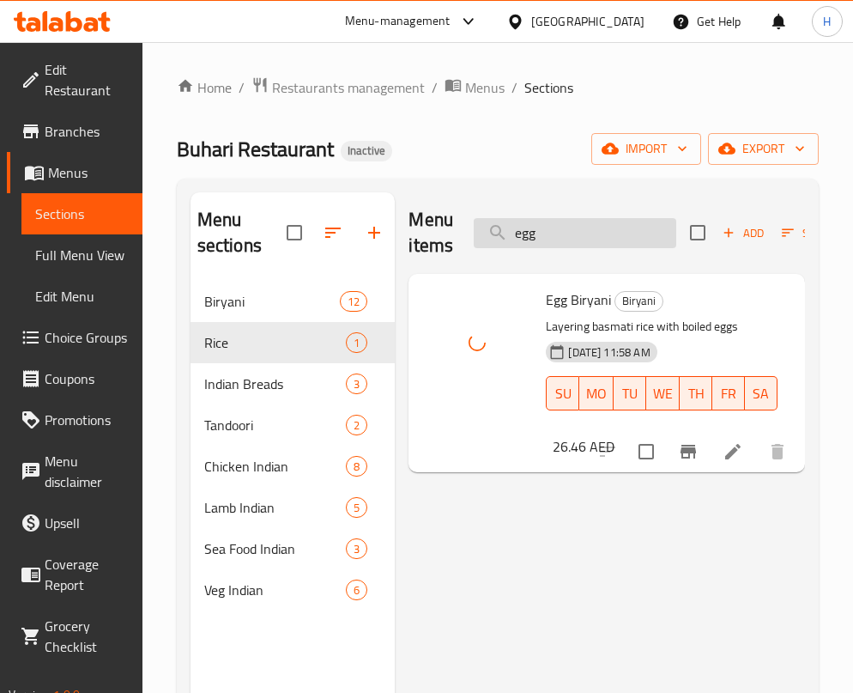
click at [557, 226] on input "egg" at bounding box center [575, 233] width 203 height 30
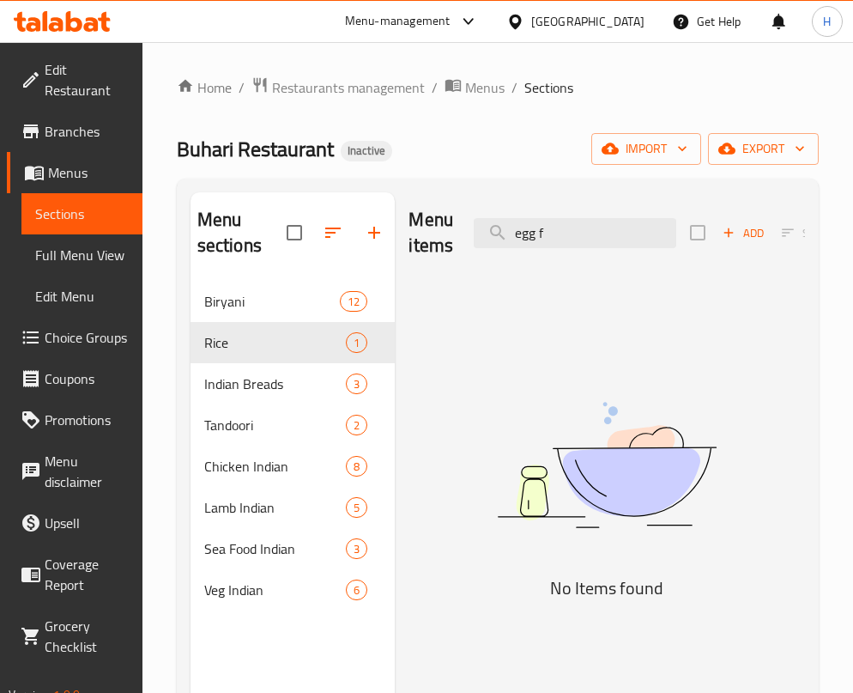
click at [826, 437] on div "Home / Restaurants management / Menus / Sections Buhari Restaurant Inactive imp…" at bounding box center [498, 487] width 711 height 891
click at [574, 253] on div "Menu items egg f Add Sort Manage items" at bounding box center [607, 233] width 397 height 82
click at [587, 234] on input "egg f" at bounding box center [575, 233] width 203 height 30
drag, startPoint x: 756, startPoint y: 505, endPoint x: 671, endPoint y: 350, distance: 176.4
click at [756, 505] on img at bounding box center [607, 465] width 397 height 210
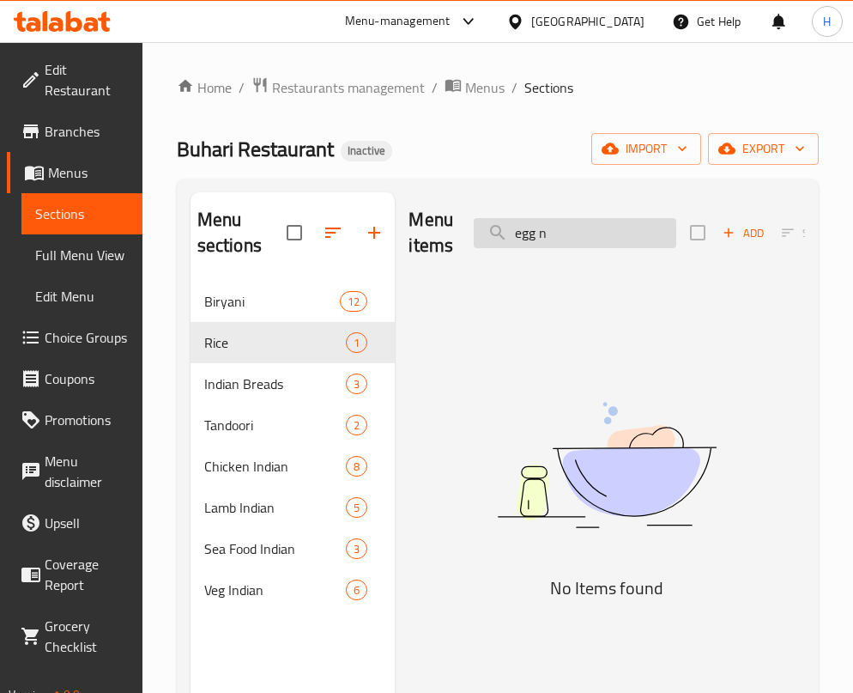
click at [624, 230] on input "egg n" at bounding box center [575, 233] width 203 height 30
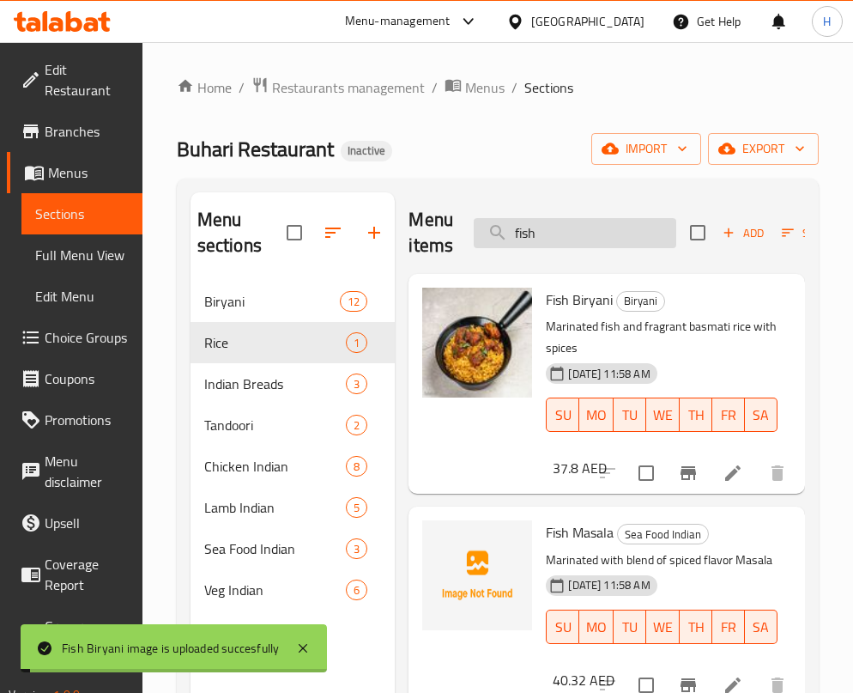
click at [585, 233] on input "fish" at bounding box center [575, 233] width 203 height 30
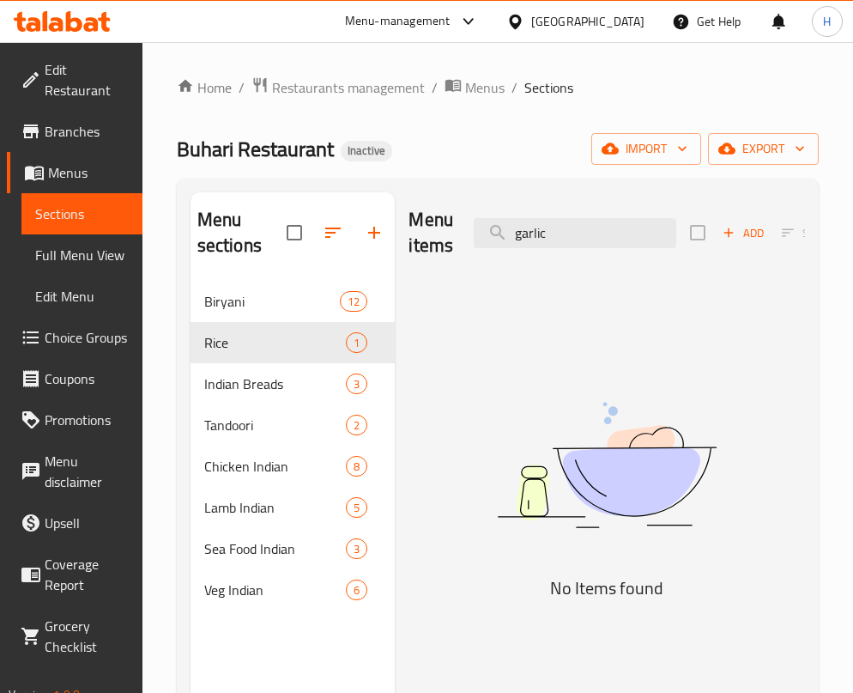
click at [704, 389] on img at bounding box center [607, 465] width 397 height 210
click at [568, 227] on input "garlic" at bounding box center [575, 233] width 203 height 30
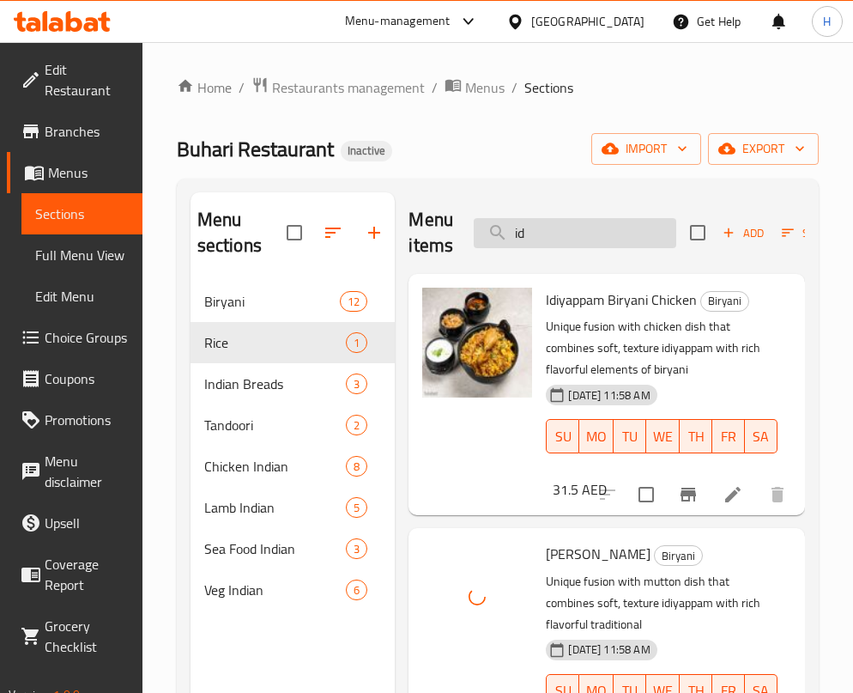
click at [619, 227] on input "id" at bounding box center [575, 233] width 203 height 30
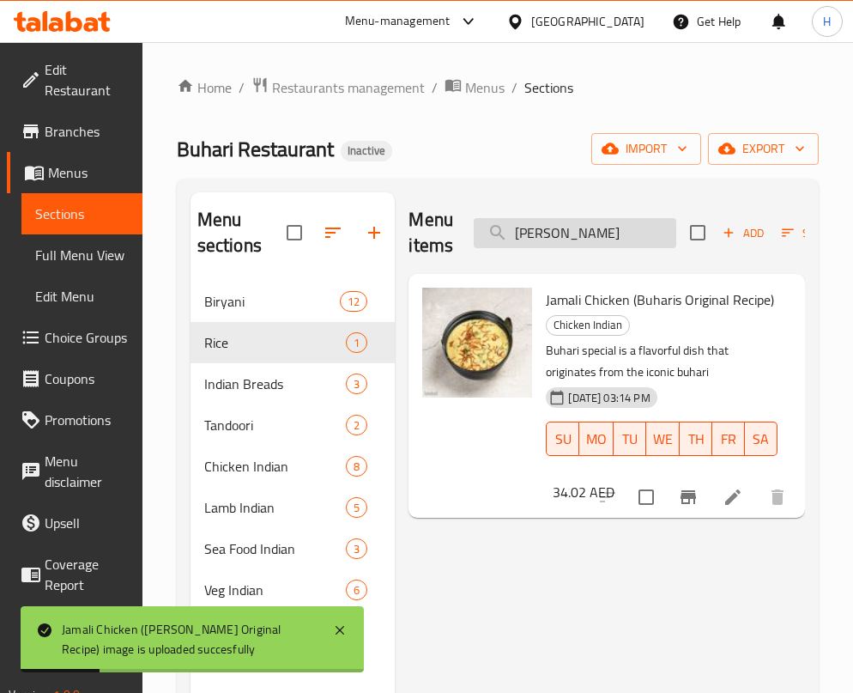
click at [599, 228] on input "jamal" at bounding box center [575, 233] width 203 height 30
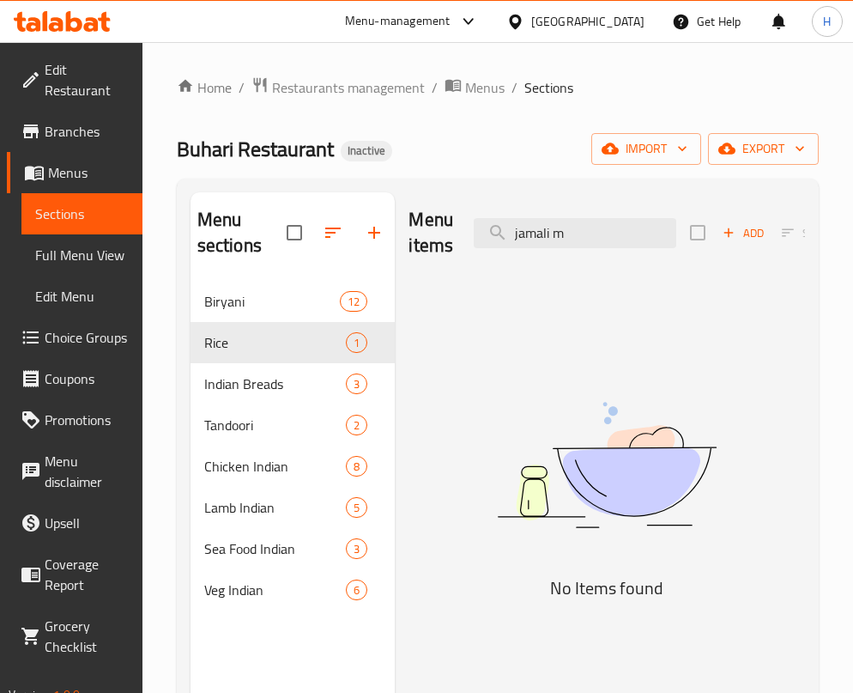
click at [659, 579] on h5 "No Items found" at bounding box center [607, 587] width 397 height 27
click at [601, 238] on input "jamali m" at bounding box center [575, 233] width 203 height 30
click at [753, 385] on img at bounding box center [607, 465] width 397 height 210
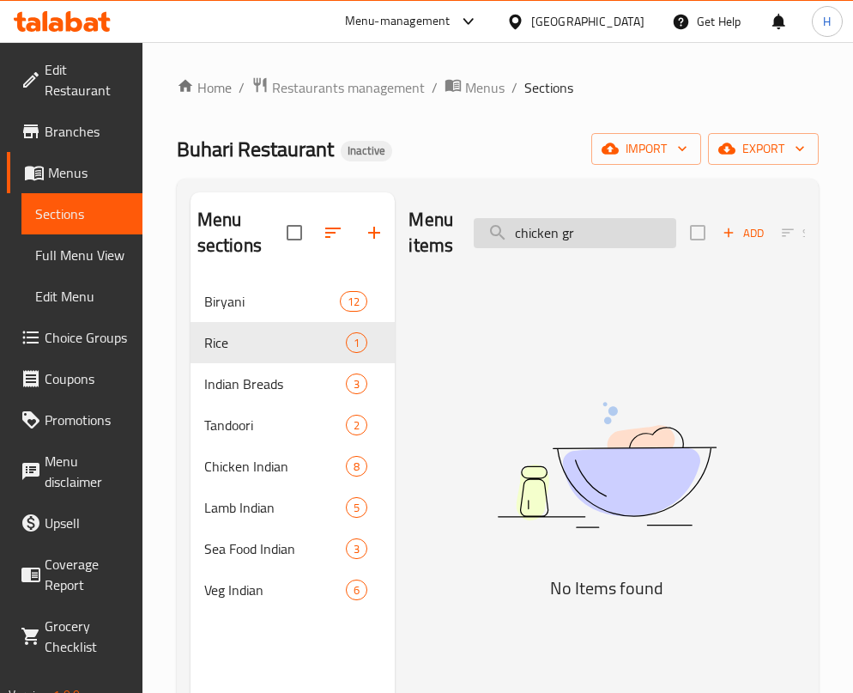
click at [591, 242] on input "chicken gr" at bounding box center [575, 233] width 203 height 30
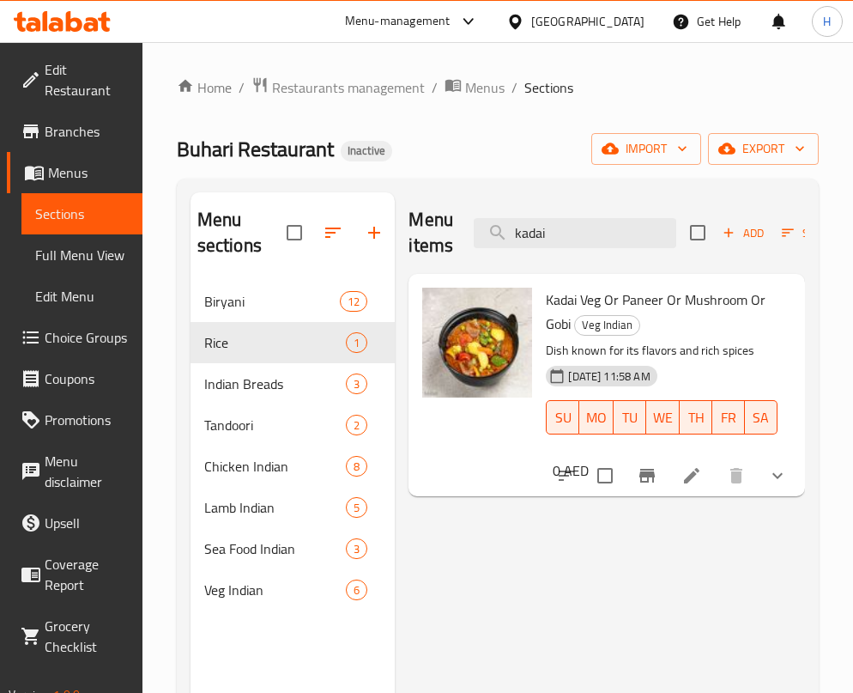
drag, startPoint x: 563, startPoint y: 595, endPoint x: 565, endPoint y: 419, distance: 176.0
click at [563, 595] on div "Menu items kadai Add Sort Manage items Kadai Veg Or Paneer Or Mushroom Or Gobi …" at bounding box center [600, 538] width 410 height 693
click at [583, 246] on input "kadai" at bounding box center [575, 233] width 203 height 30
click at [580, 223] on input "kadai" at bounding box center [575, 233] width 203 height 30
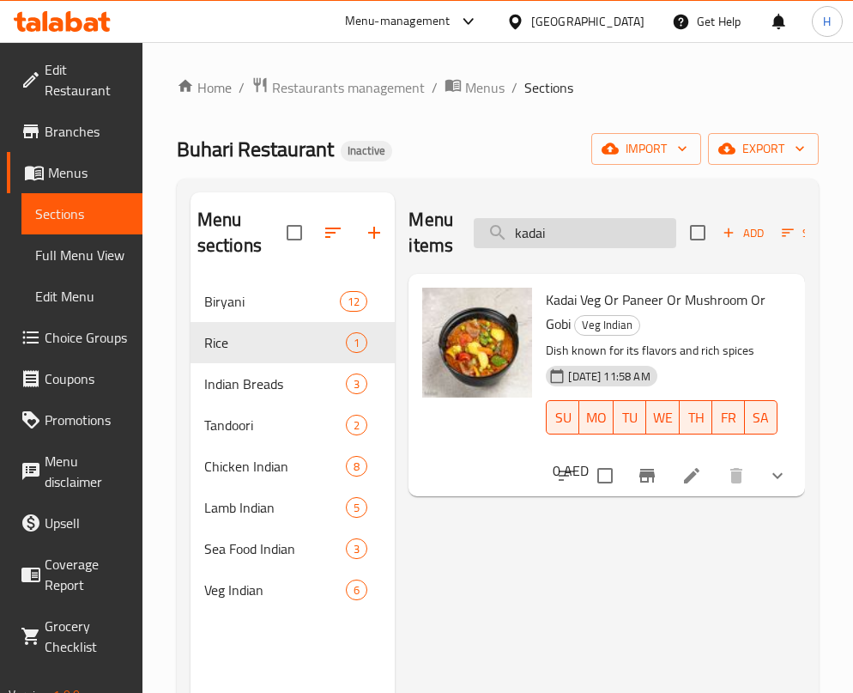
click at [580, 223] on input "kadai" at bounding box center [575, 233] width 203 height 30
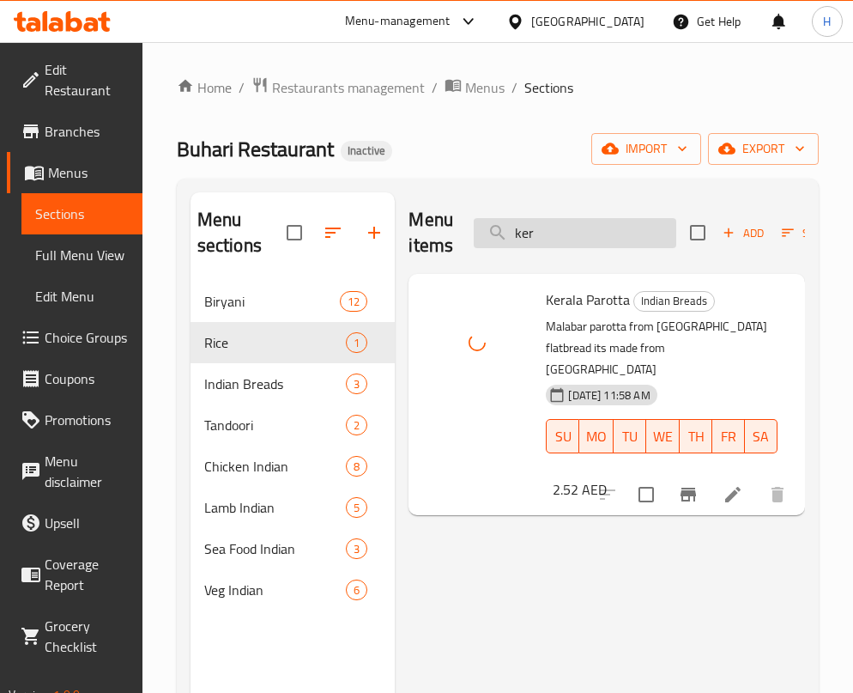
click at [604, 232] on input "ker" at bounding box center [575, 233] width 203 height 30
type input "h"
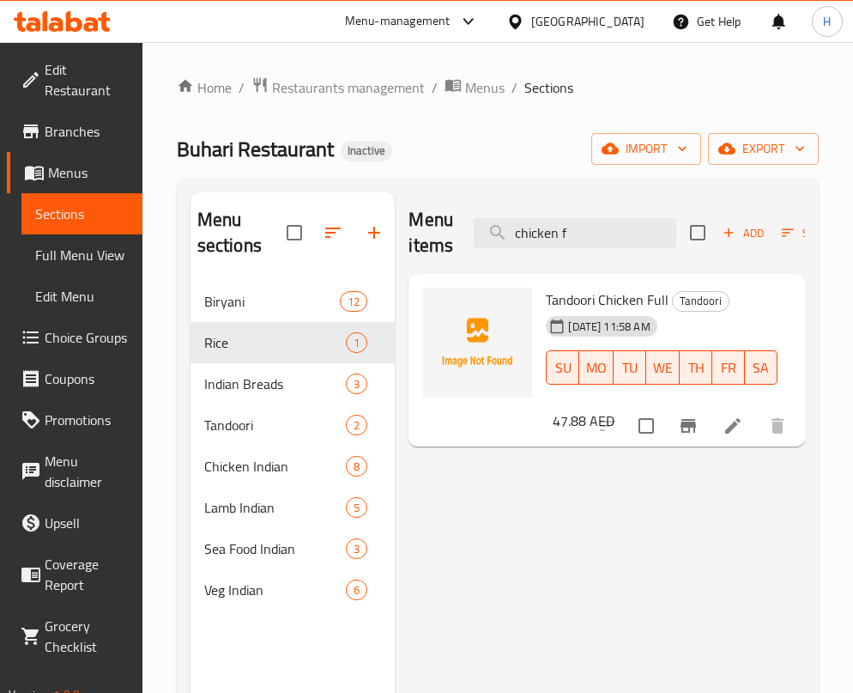
click at [483, 634] on div "Menu items chicken f Add Sort Manage items Tandoori Chicken Full Tandoori 16-09…" at bounding box center [600, 538] width 410 height 693
click at [554, 245] on input "chicken f" at bounding box center [575, 233] width 203 height 30
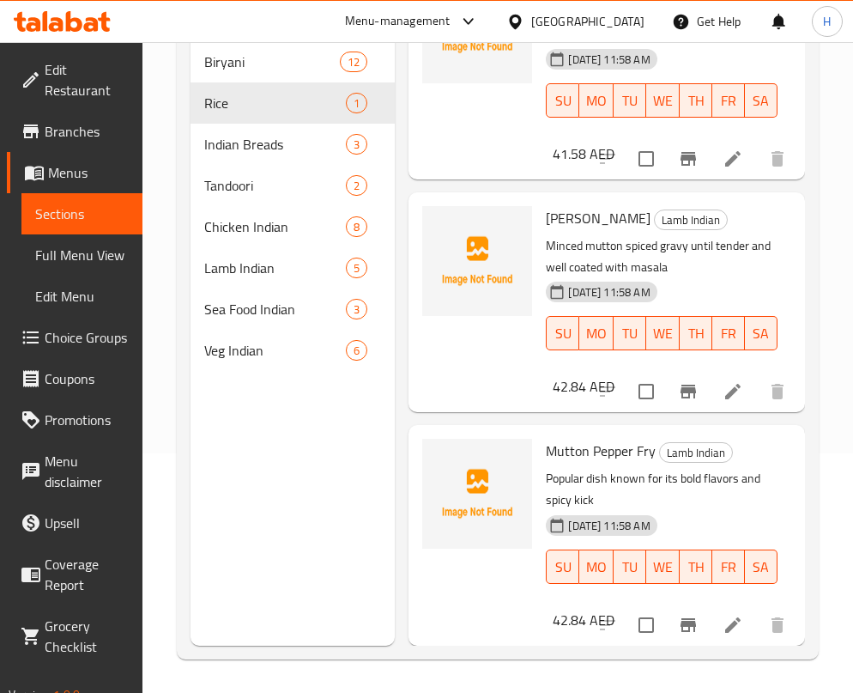
scroll to position [240, 0]
click at [748, 205] on h6 "Mutton Kheema Masala Lamb Indian" at bounding box center [662, 217] width 232 height 24
click at [722, 198] on div "Mutton Kheema Masala Lamb Indian Minced mutton spiced gravy until tender and we…" at bounding box center [662, 289] width 246 height 182
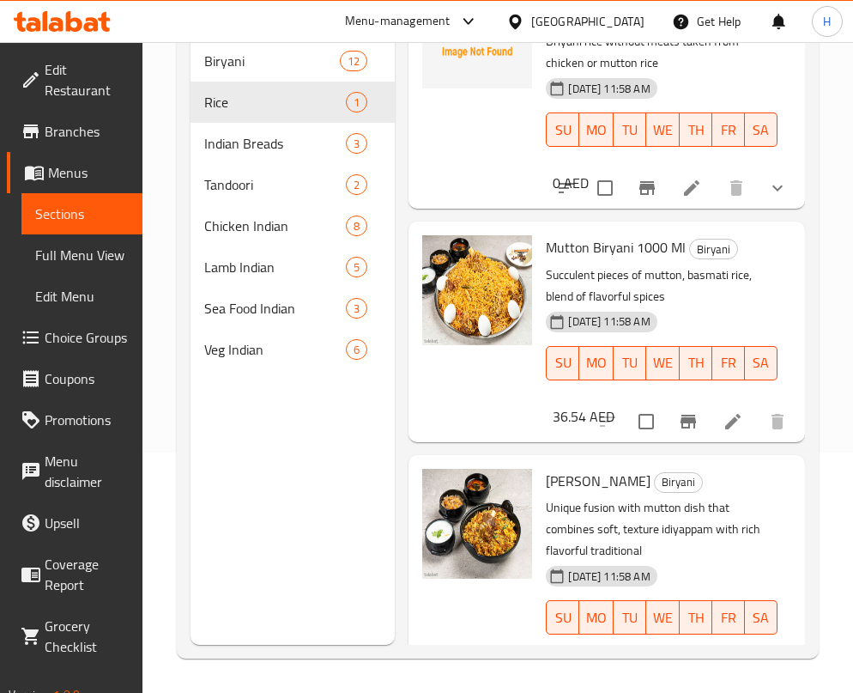
scroll to position [59, 0]
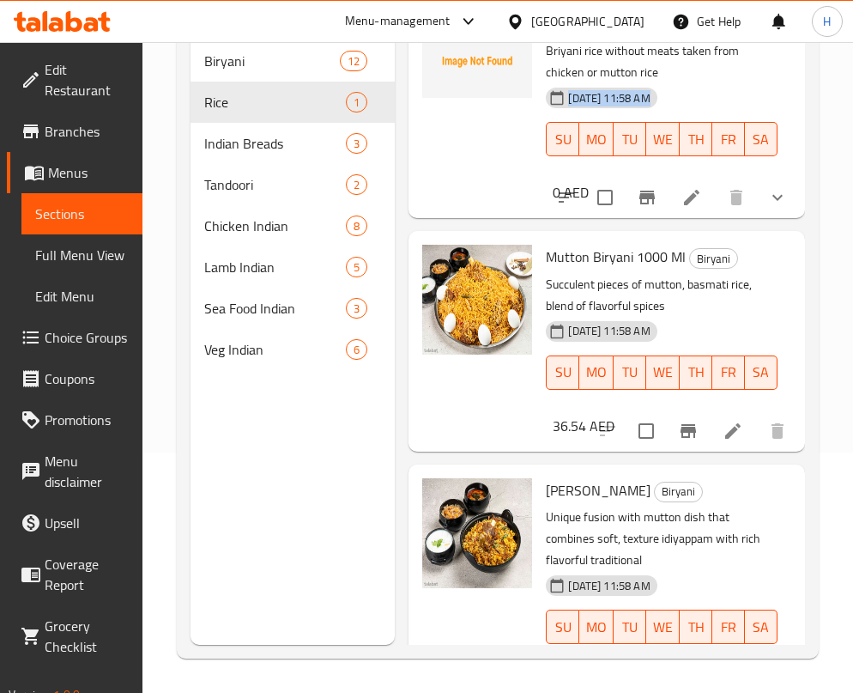
drag, startPoint x: 838, startPoint y: 88, endPoint x: 847, endPoint y: 58, distance: 30.4
click at [844, 63] on div "Home / Restaurants management / Menus / Sections Buhari Restaurant Inactive imp…" at bounding box center [498, 247] width 711 height 891
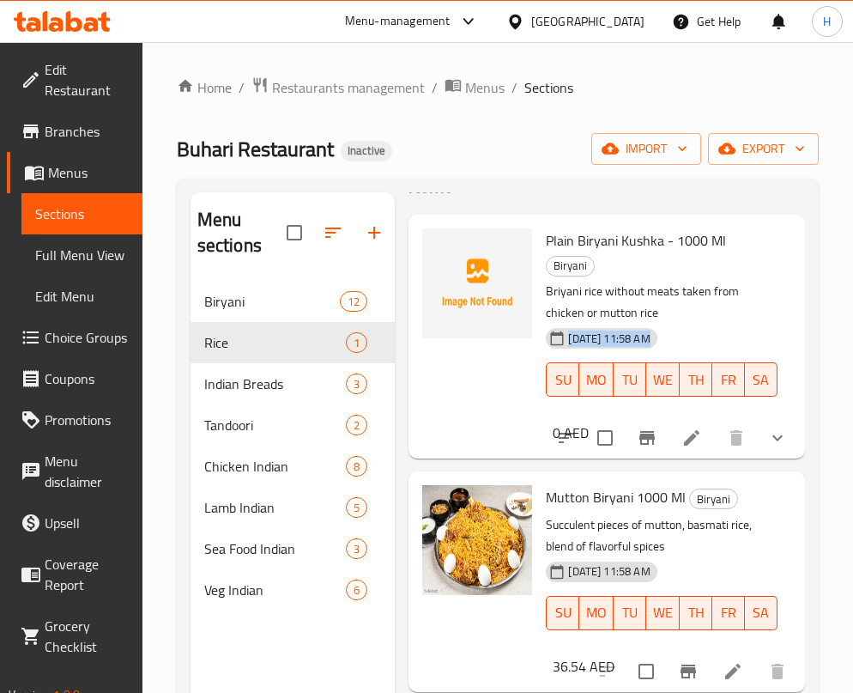
scroll to position [0, 0]
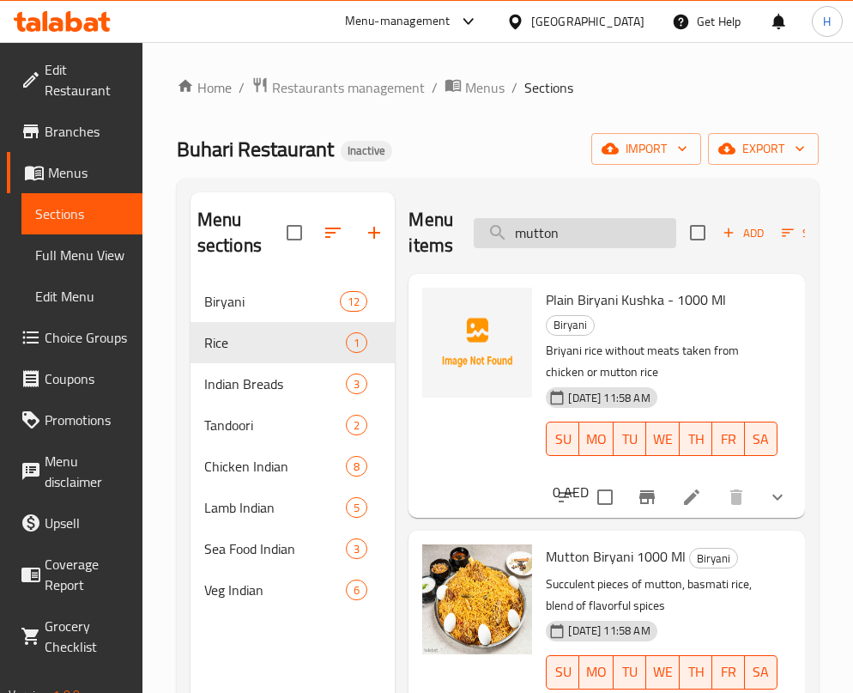
click at [591, 232] on input "mutton" at bounding box center [575, 233] width 203 height 30
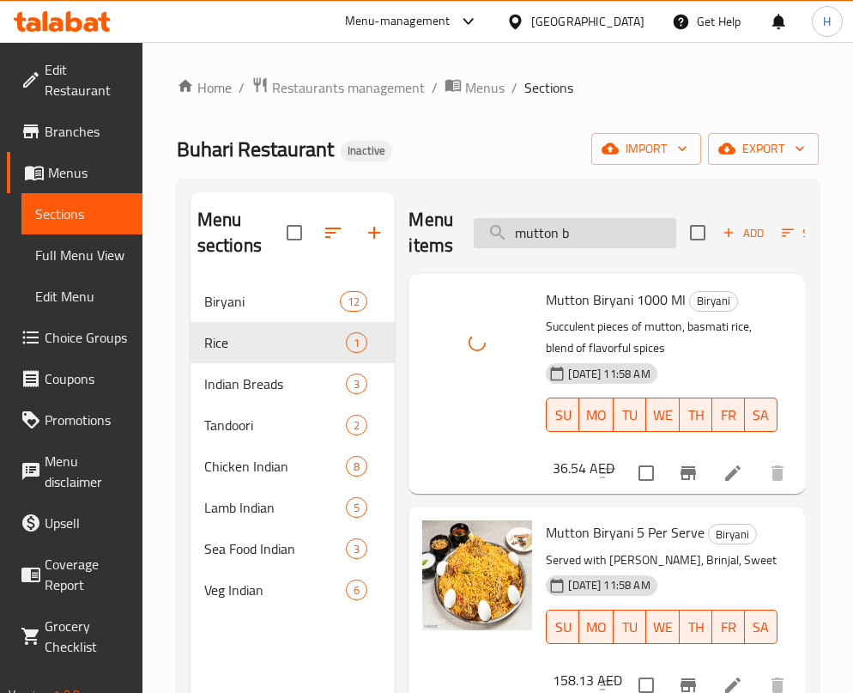
click at [612, 230] on input "mutton b" at bounding box center [575, 233] width 203 height 30
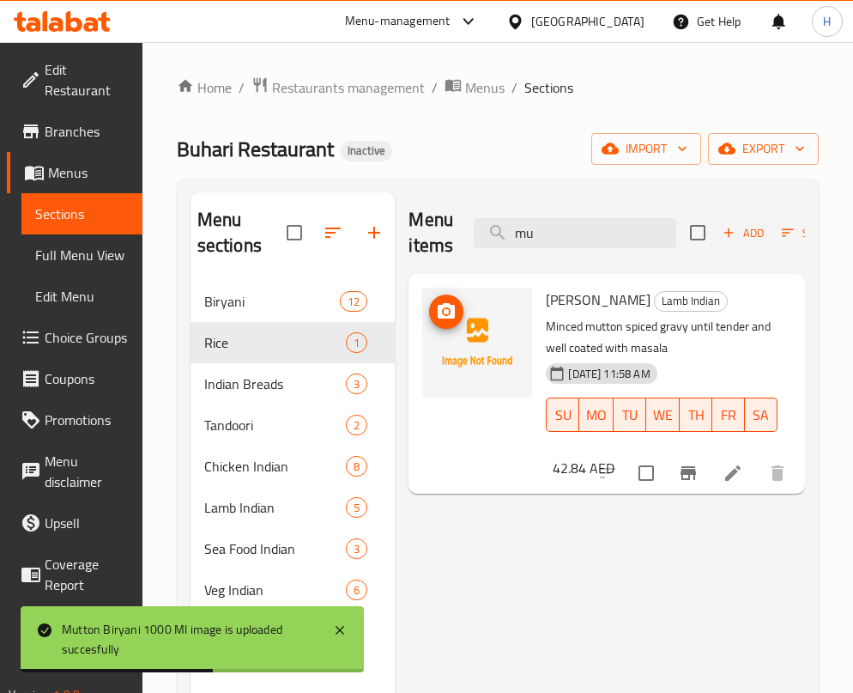
type input "m"
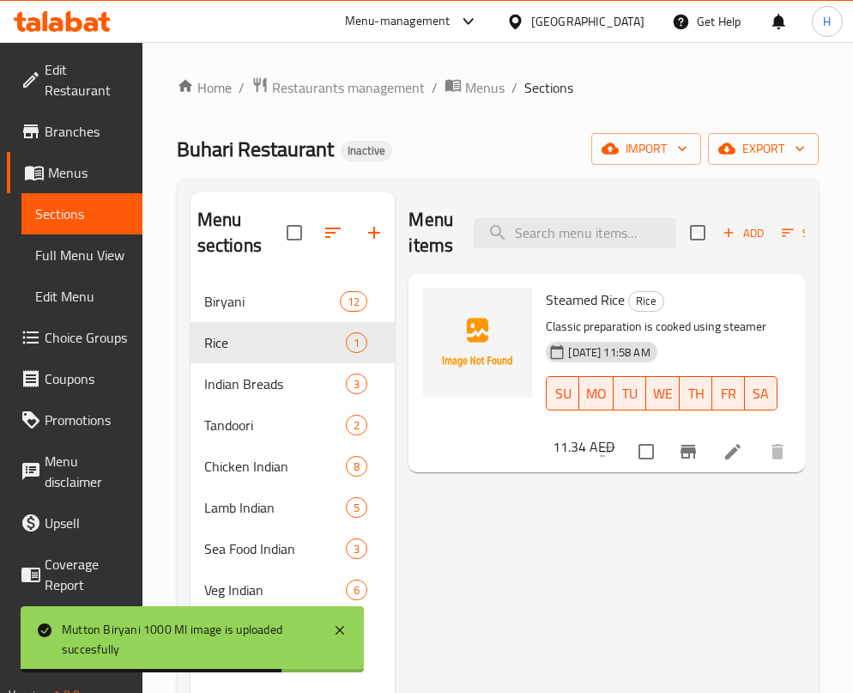
type input "j"
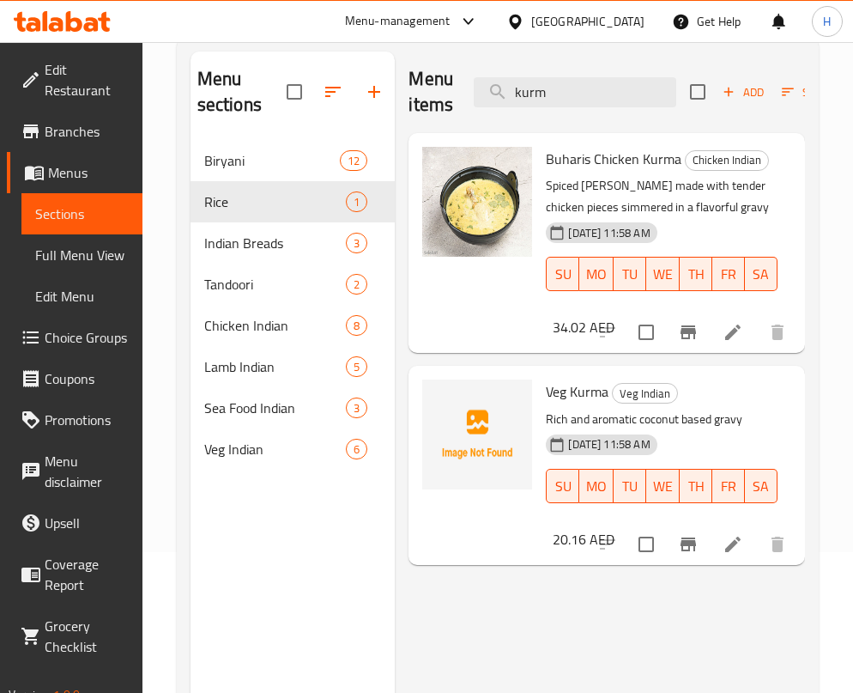
scroll to position [203, 0]
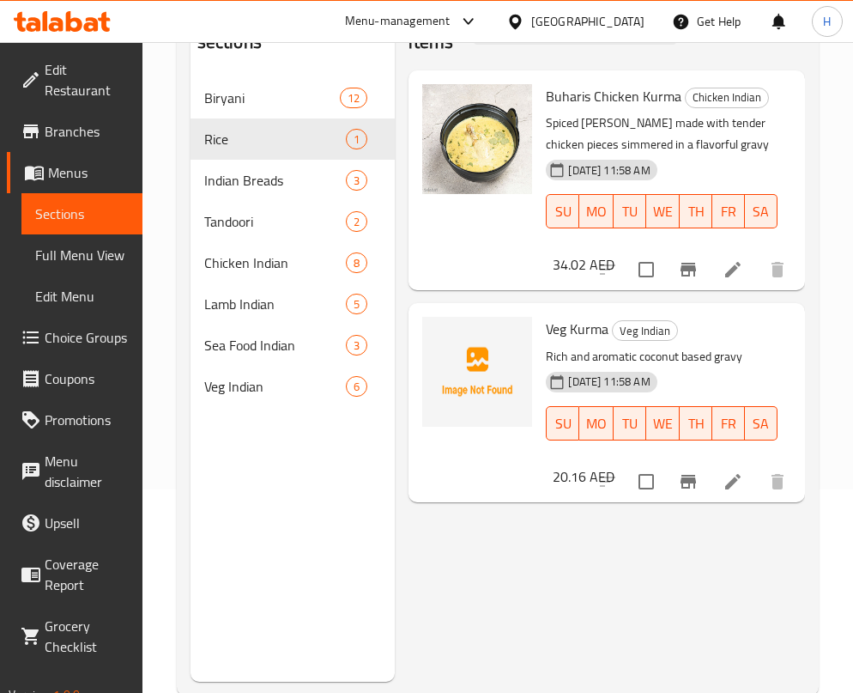
click at [561, 592] on div "Menu items kurm Add Sort Manage items Buharis Chicken Kurma Chicken Indian Spic…" at bounding box center [600, 335] width 410 height 693
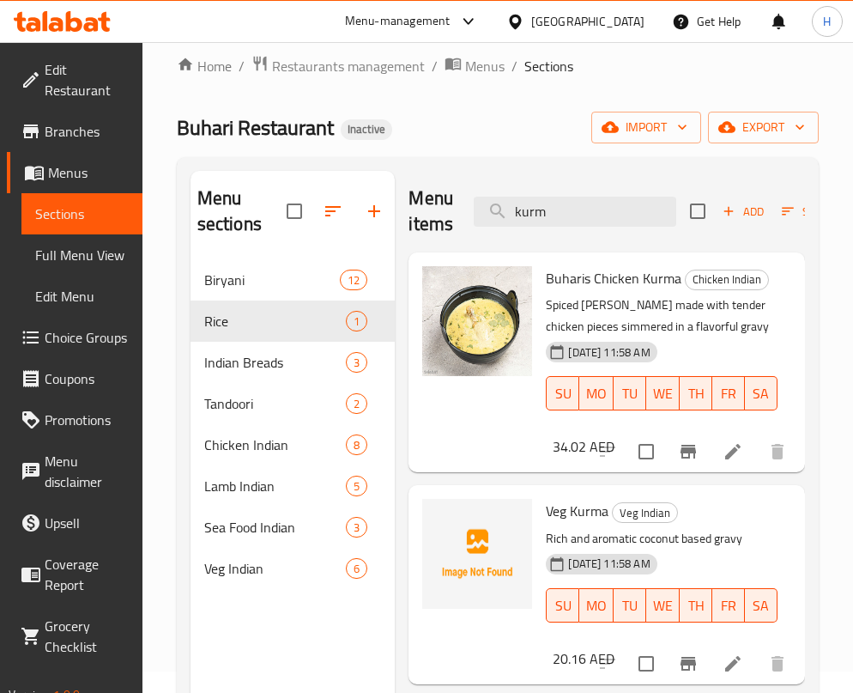
scroll to position [0, 0]
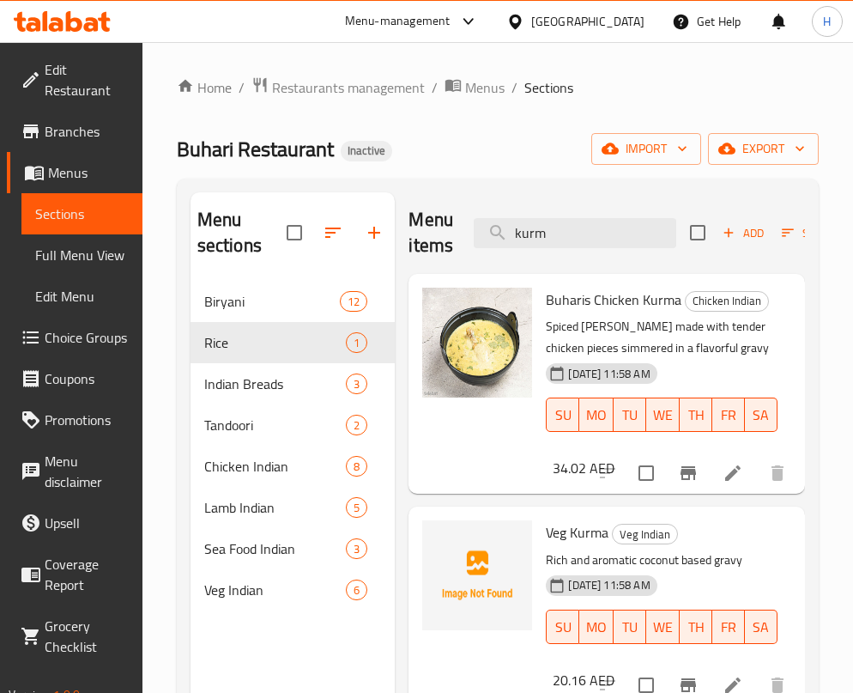
click at [635, 213] on div "Menu items kurm Add Sort Manage items" at bounding box center [607, 233] width 397 height 82
click at [624, 231] on input "kurm" at bounding box center [575, 233] width 203 height 30
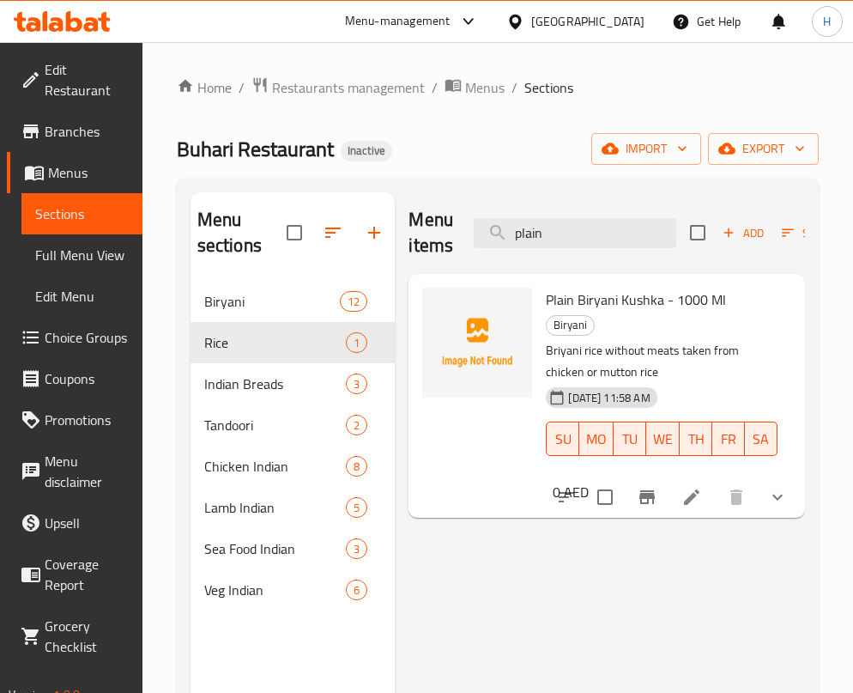
click at [596, 598] on div "Menu items plain Add Sort Manage items Plain Biryani Kushka - 1000 Ml Biryani B…" at bounding box center [600, 538] width 410 height 693
click at [580, 232] on input "plain" at bounding box center [575, 233] width 203 height 30
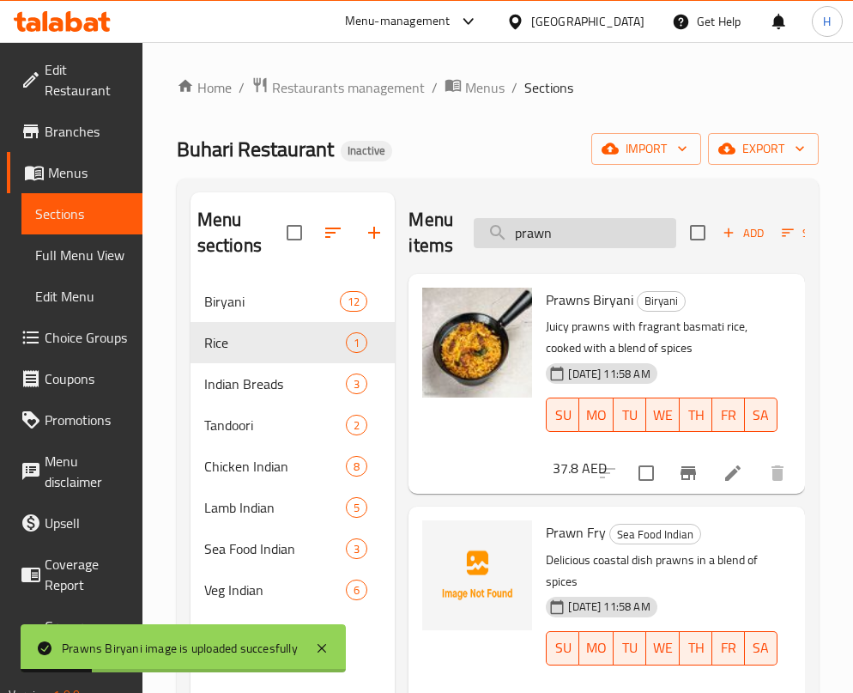
click at [554, 227] on input "prawn" at bounding box center [575, 233] width 203 height 30
click at [554, 239] on input "prawn" at bounding box center [575, 233] width 203 height 30
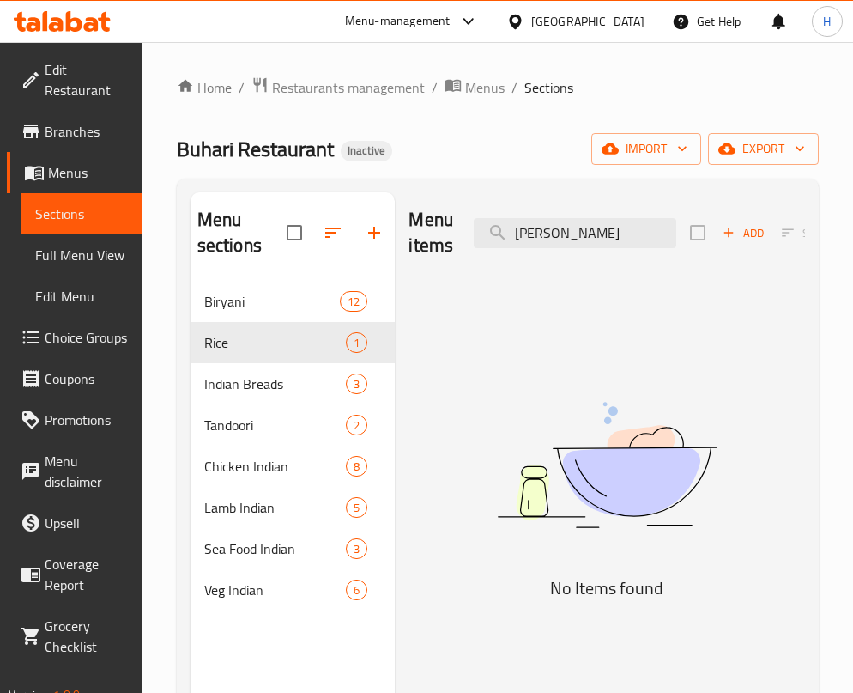
click at [610, 586] on h5 "No Items found" at bounding box center [607, 587] width 397 height 27
click at [606, 225] on input "sams" at bounding box center [575, 233] width 203 height 30
drag, startPoint x: 677, startPoint y: 331, endPoint x: 572, endPoint y: 170, distance: 191.7
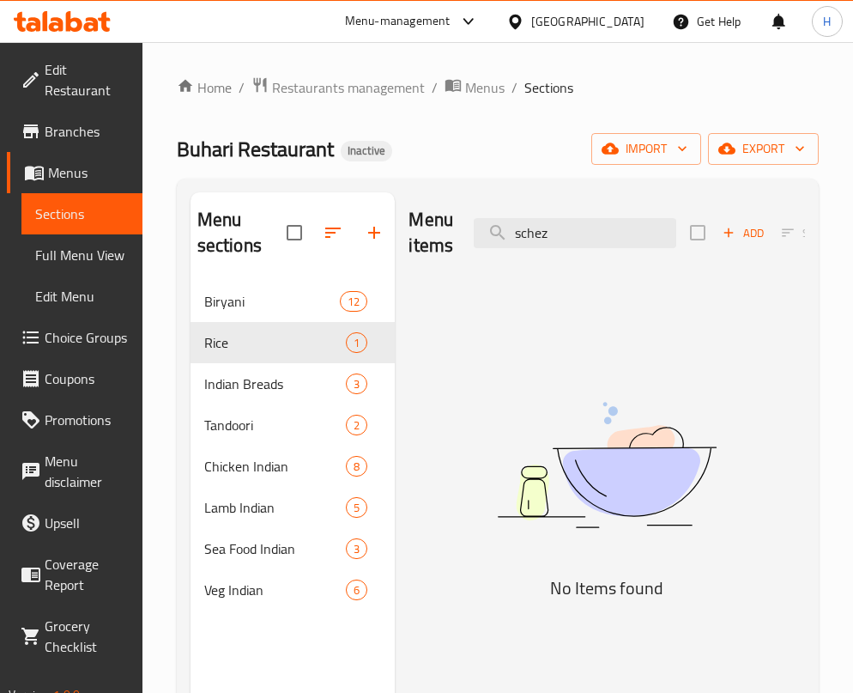
click at [680, 329] on div "Menu items schez Add Sort Manage items No Items found" at bounding box center [600, 538] width 410 height 693
click at [556, 218] on input "schez" at bounding box center [575, 233] width 203 height 30
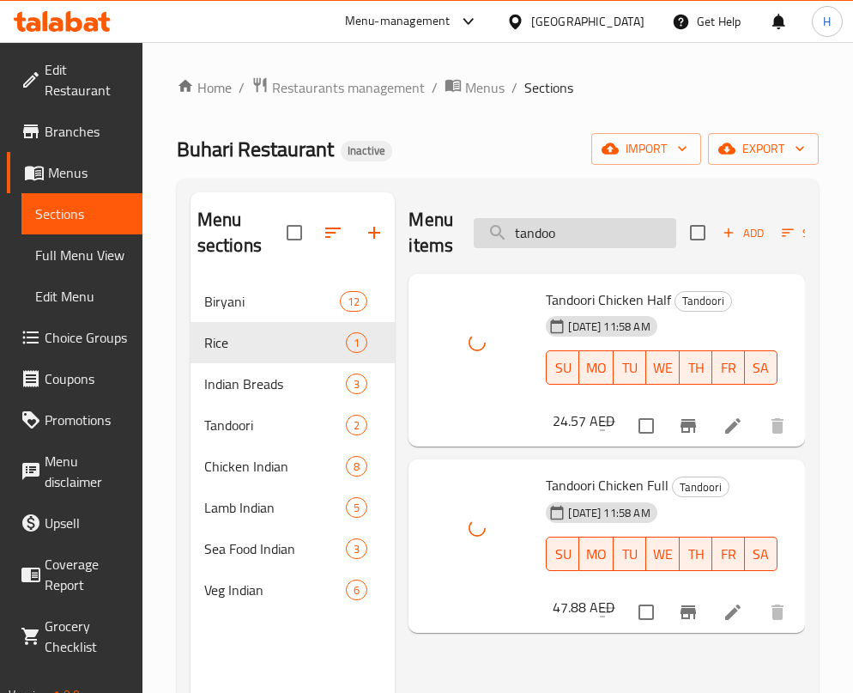
click at [568, 240] on input "tandoo" at bounding box center [575, 233] width 203 height 30
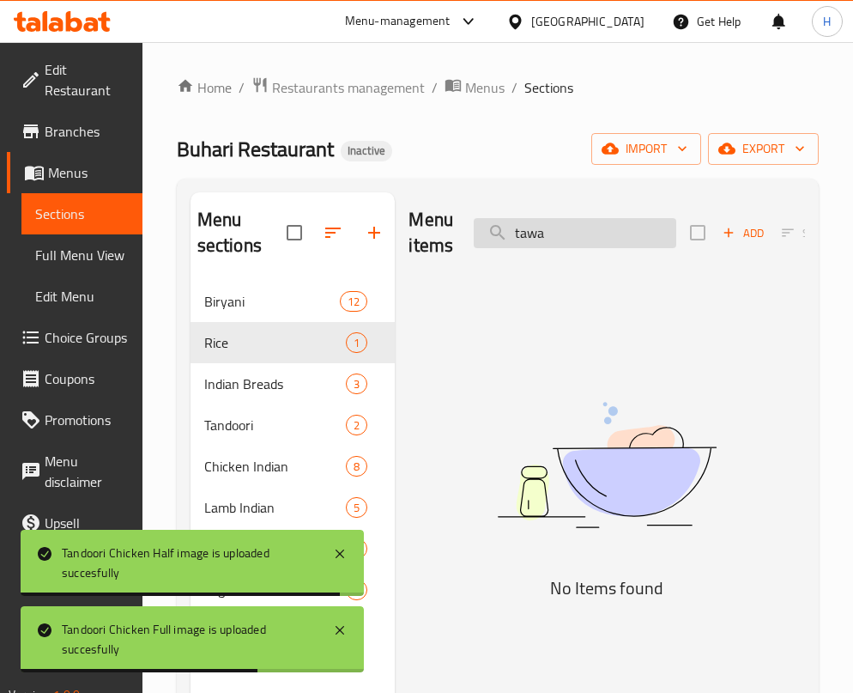
click at [612, 221] on input "tawa" at bounding box center [575, 233] width 203 height 30
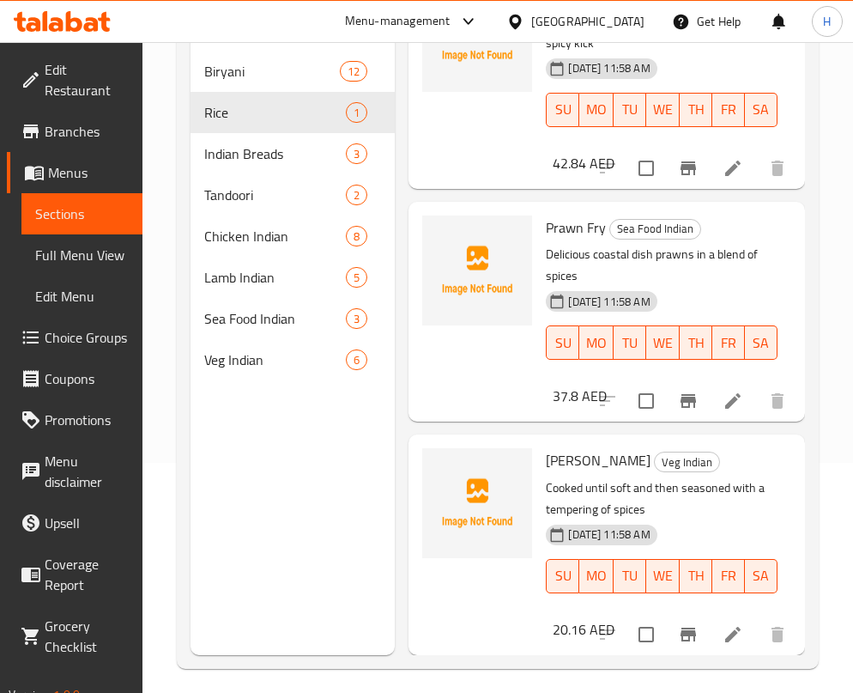
scroll to position [240, 0]
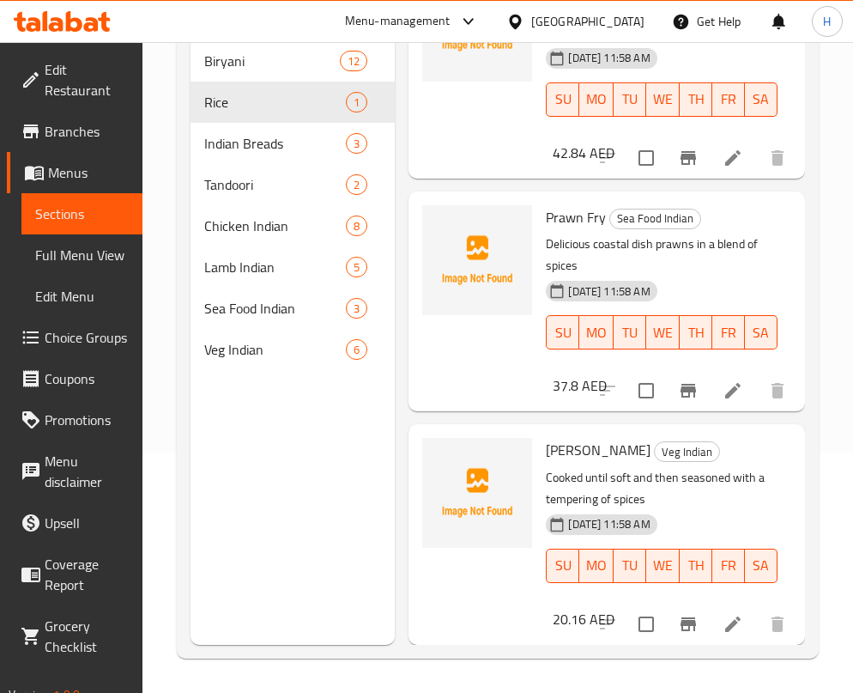
click at [702, 274] on div "16-09-2025 11:58 AM SU MO TU WE TH FR SA" at bounding box center [662, 320] width 246 height 93
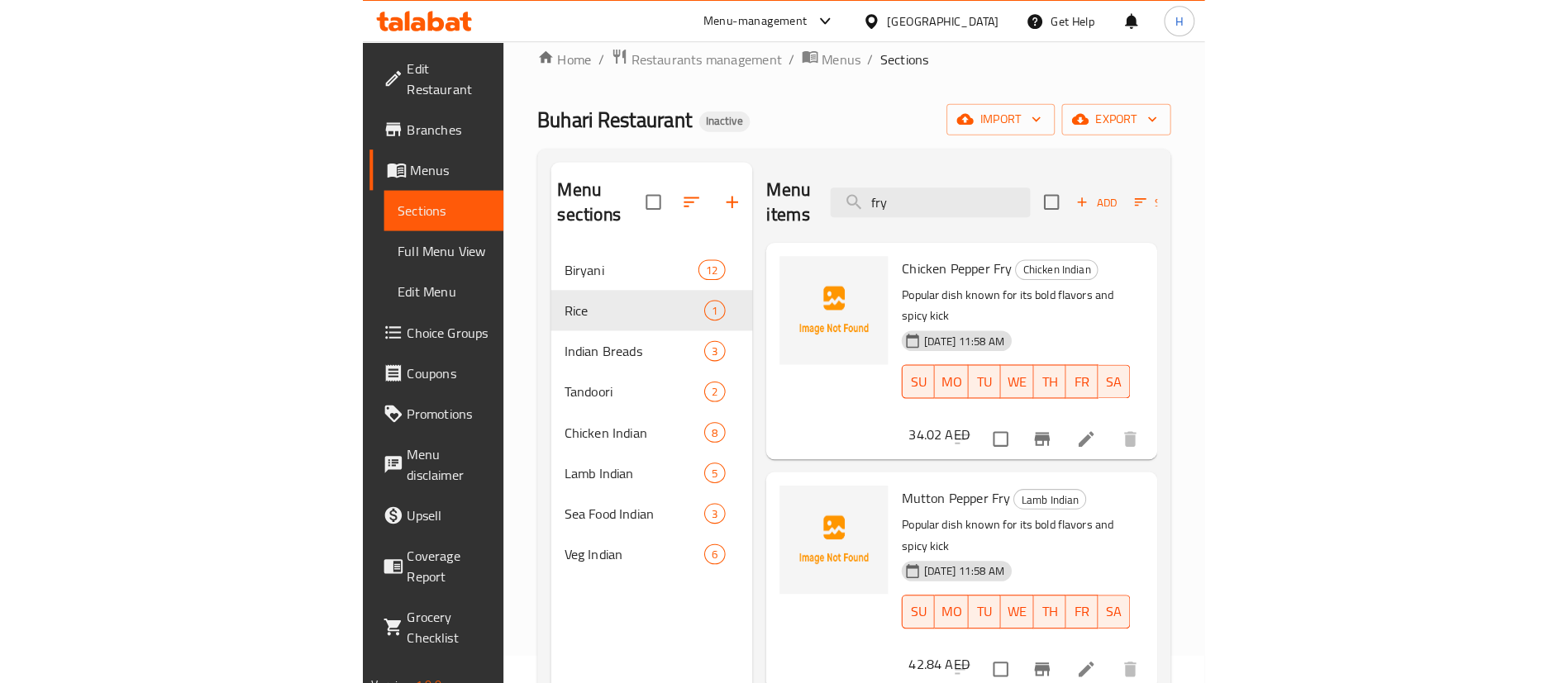
scroll to position [0, 0]
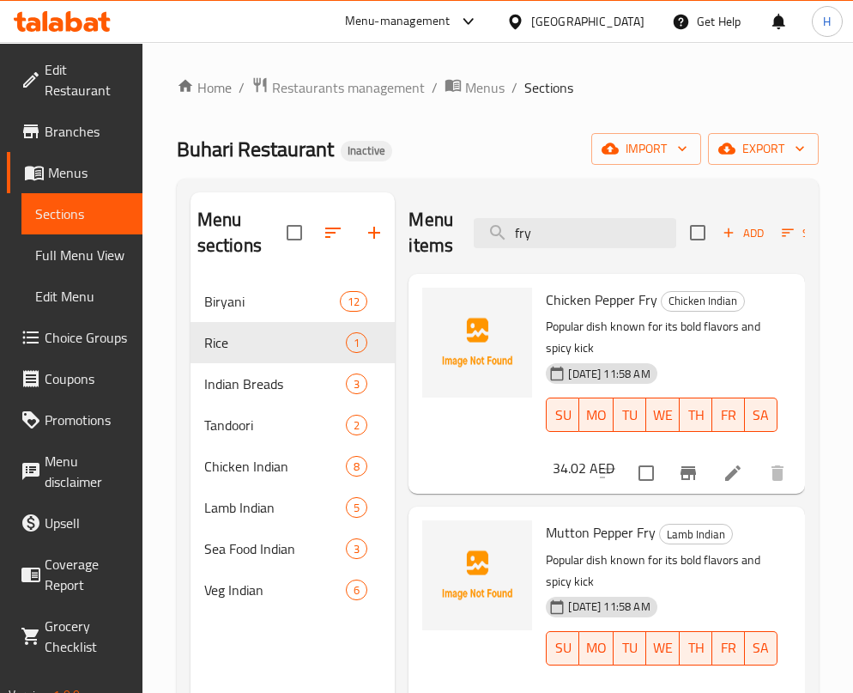
click at [564, 249] on div "Menu items fry Add Sort Manage items" at bounding box center [607, 233] width 397 height 82
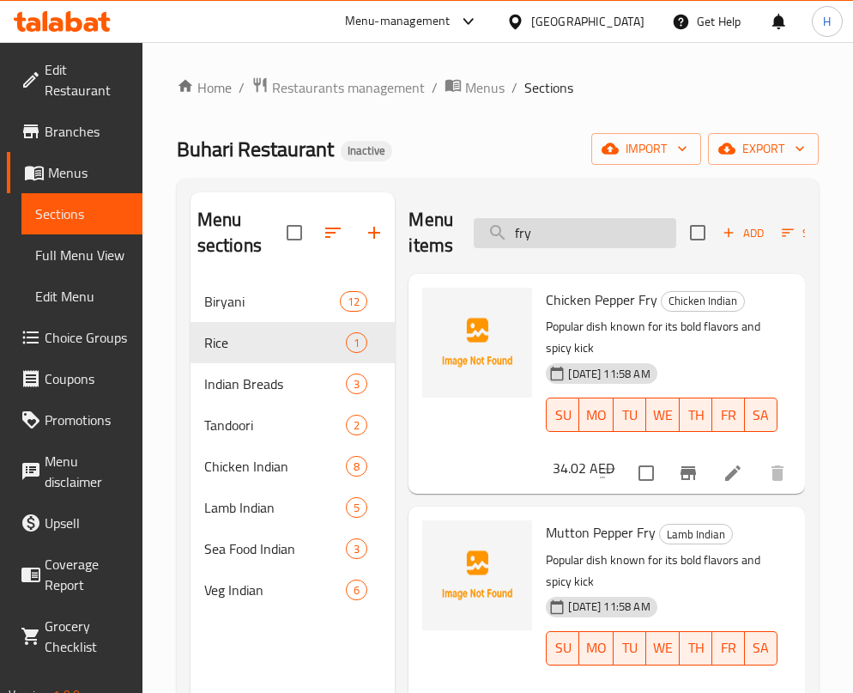
click at [562, 227] on input "fry" at bounding box center [575, 233] width 203 height 30
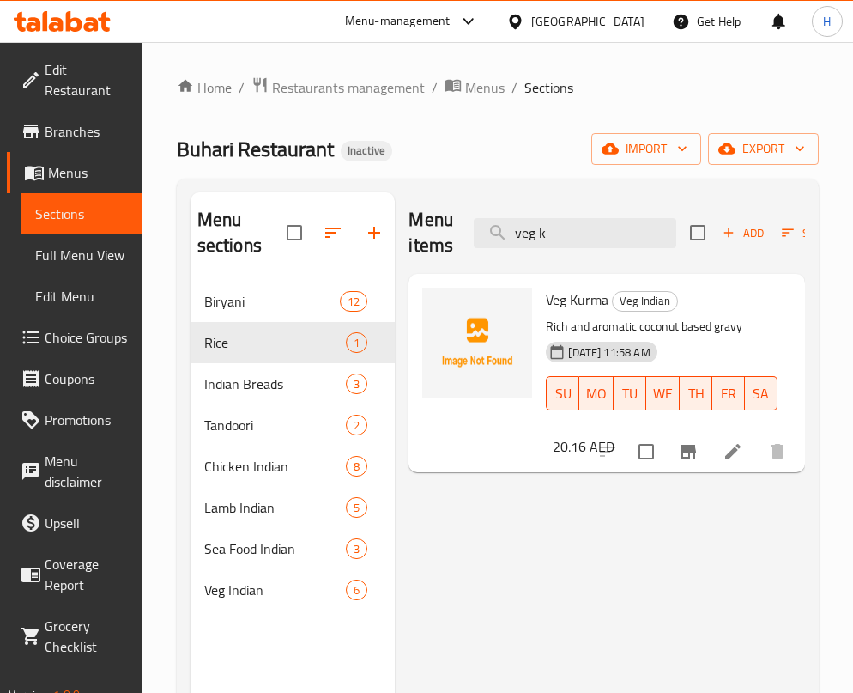
type input "veg k"
